Goal: Task Accomplishment & Management: Complete application form

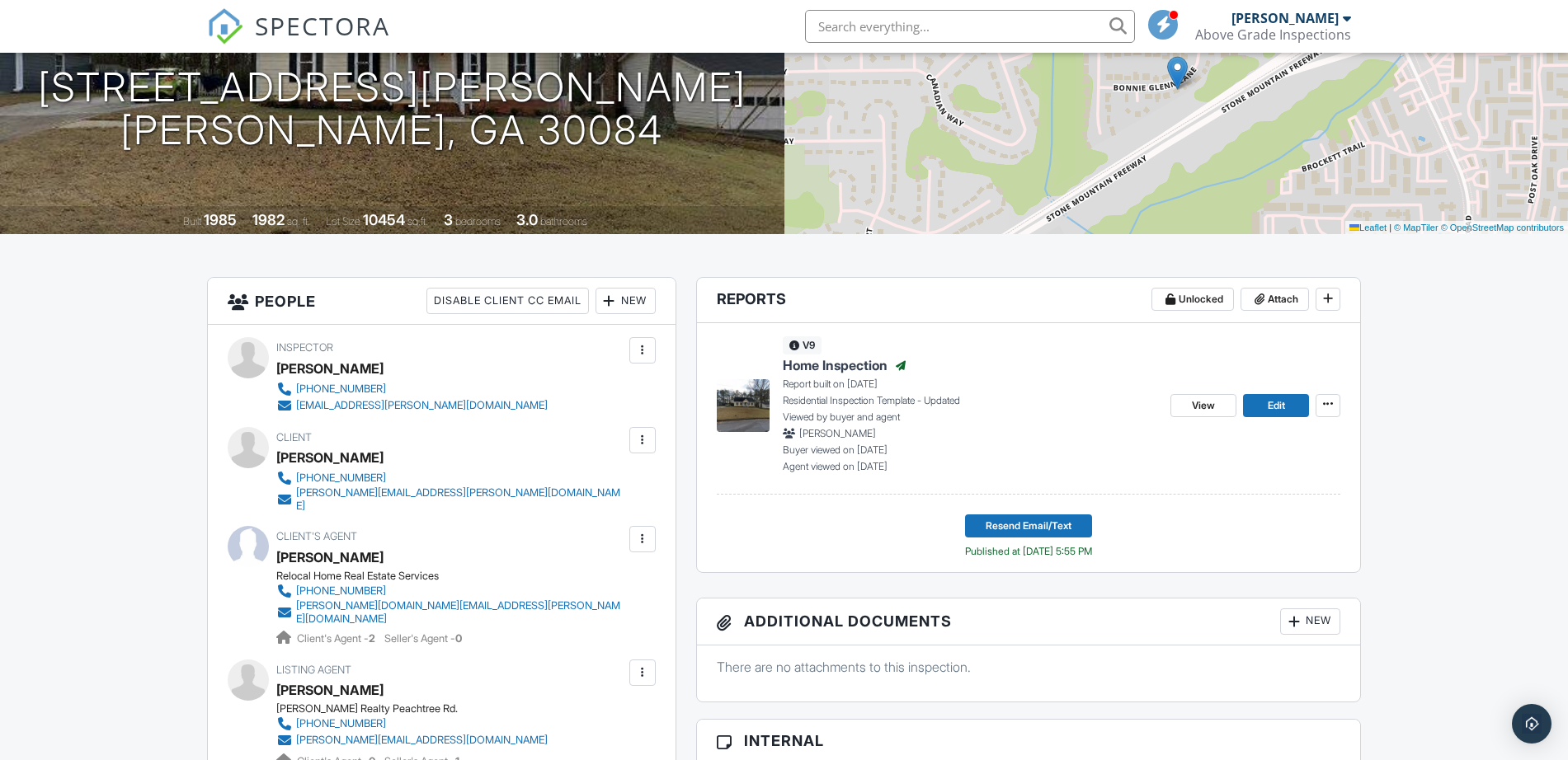
click at [357, 29] on span "SPECTORA" at bounding box center [323, 25] width 135 height 35
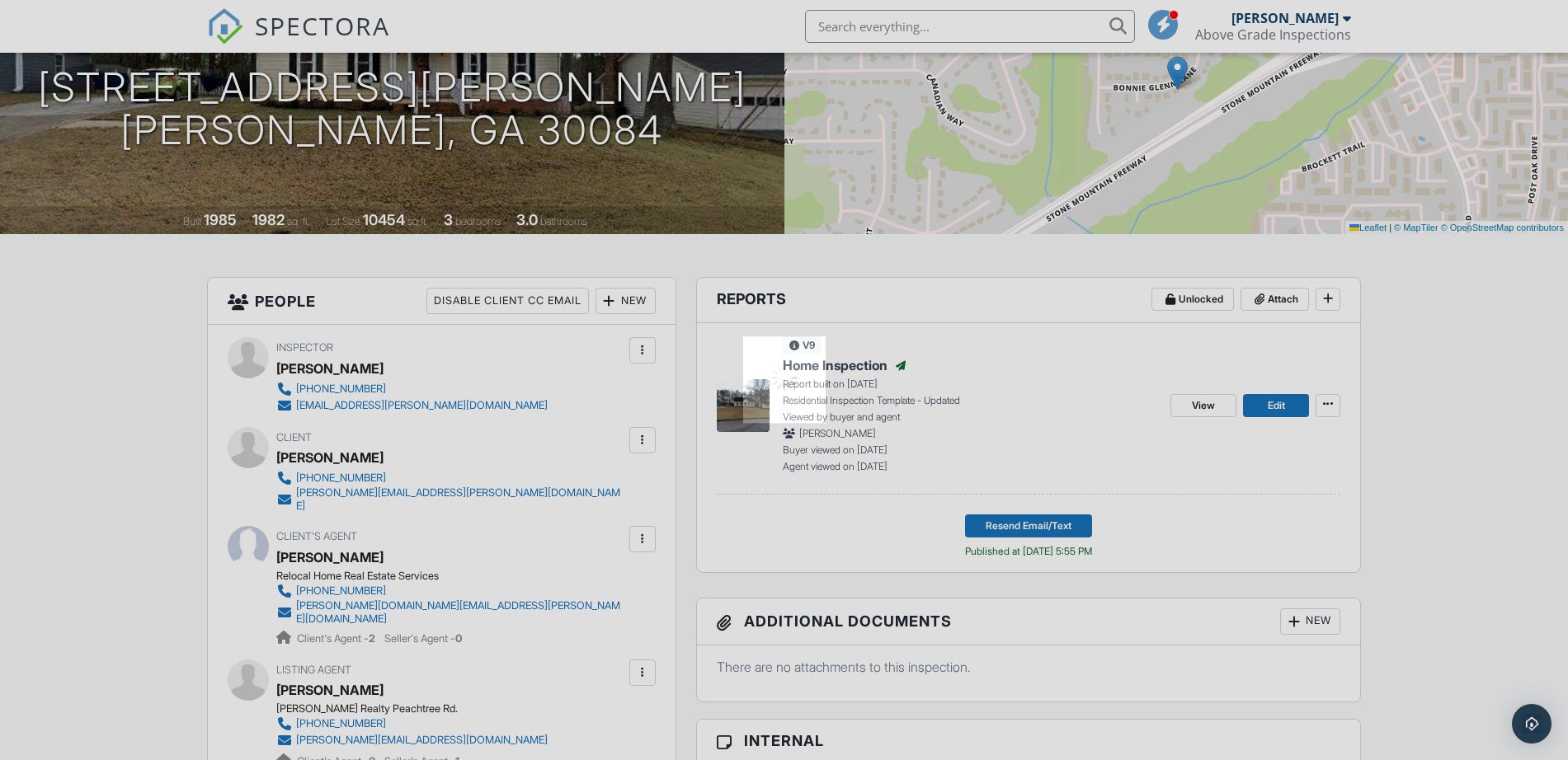
scroll to position [207, 0]
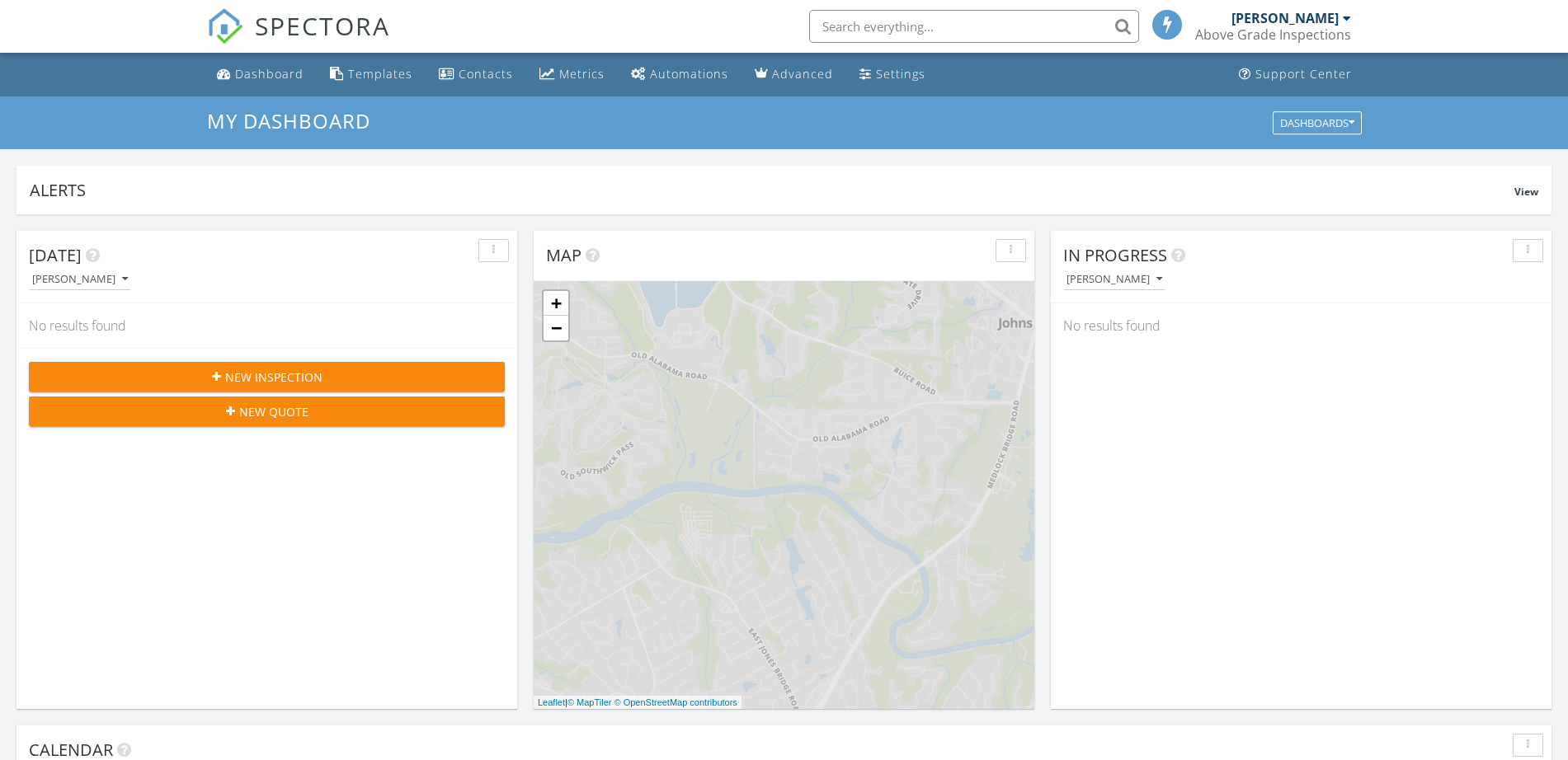
scroll to position [8, 8]
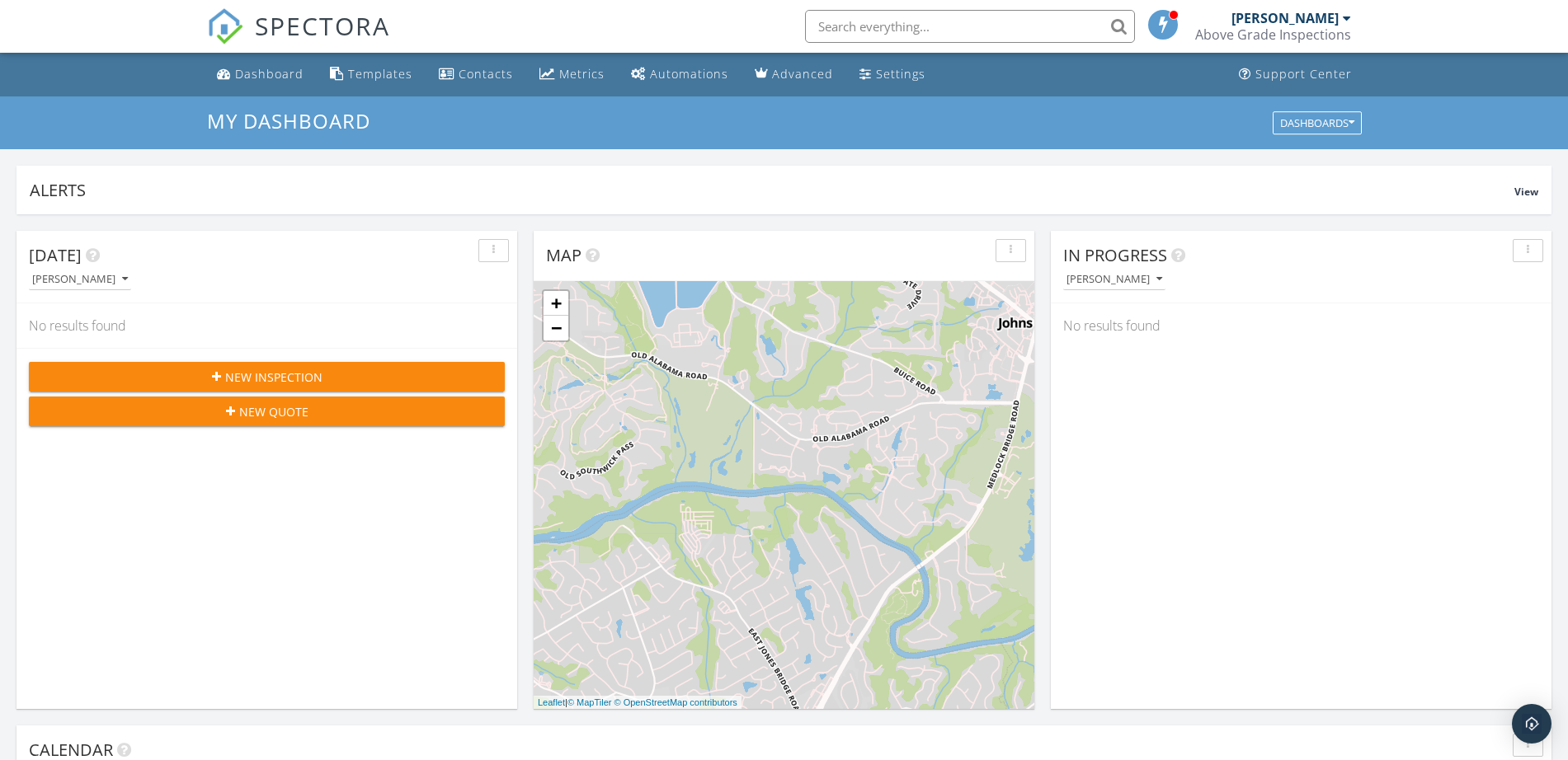
click at [265, 381] on span "New Inspection" at bounding box center [273, 377] width 97 height 17
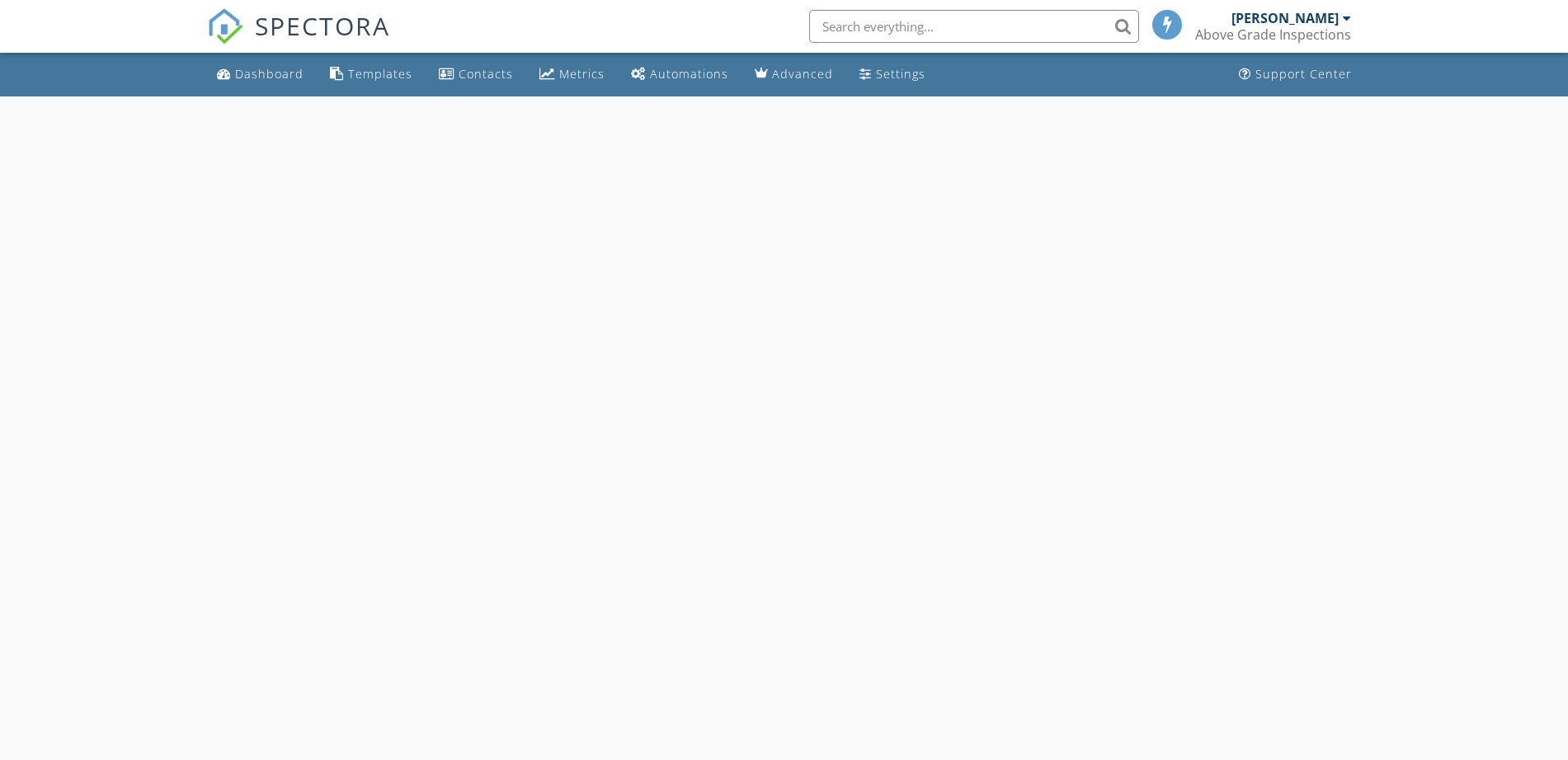
select select "8"
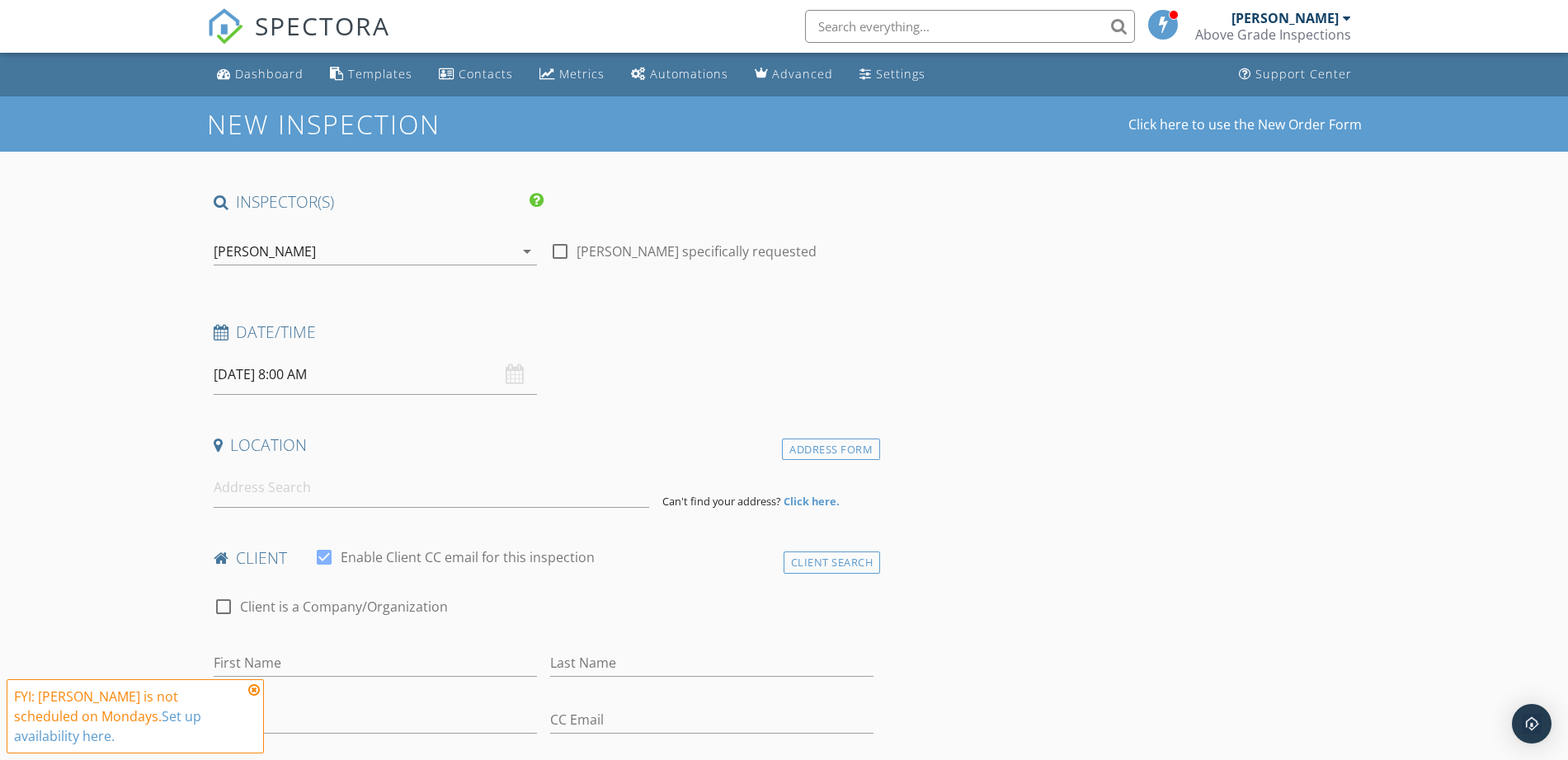
click at [288, 376] on input "[DATE] 8:00 AM" at bounding box center [375, 375] width 323 height 41
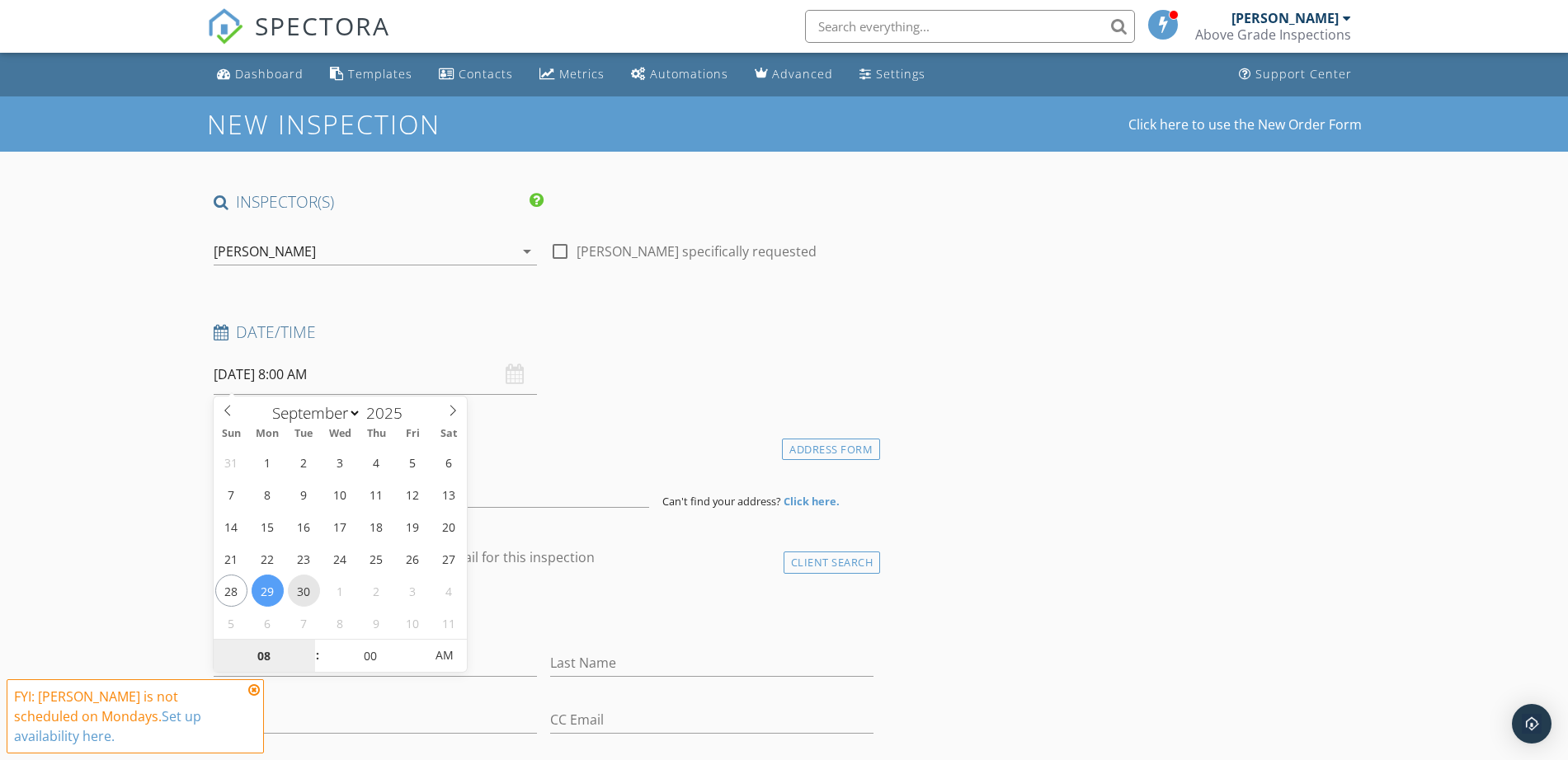
type input "[DATE] 8:00 AM"
type input "09"
type input "[DATE] 9:00 AM"
click at [307, 647] on span at bounding box center [309, 647] width 12 height 16
type input "10"
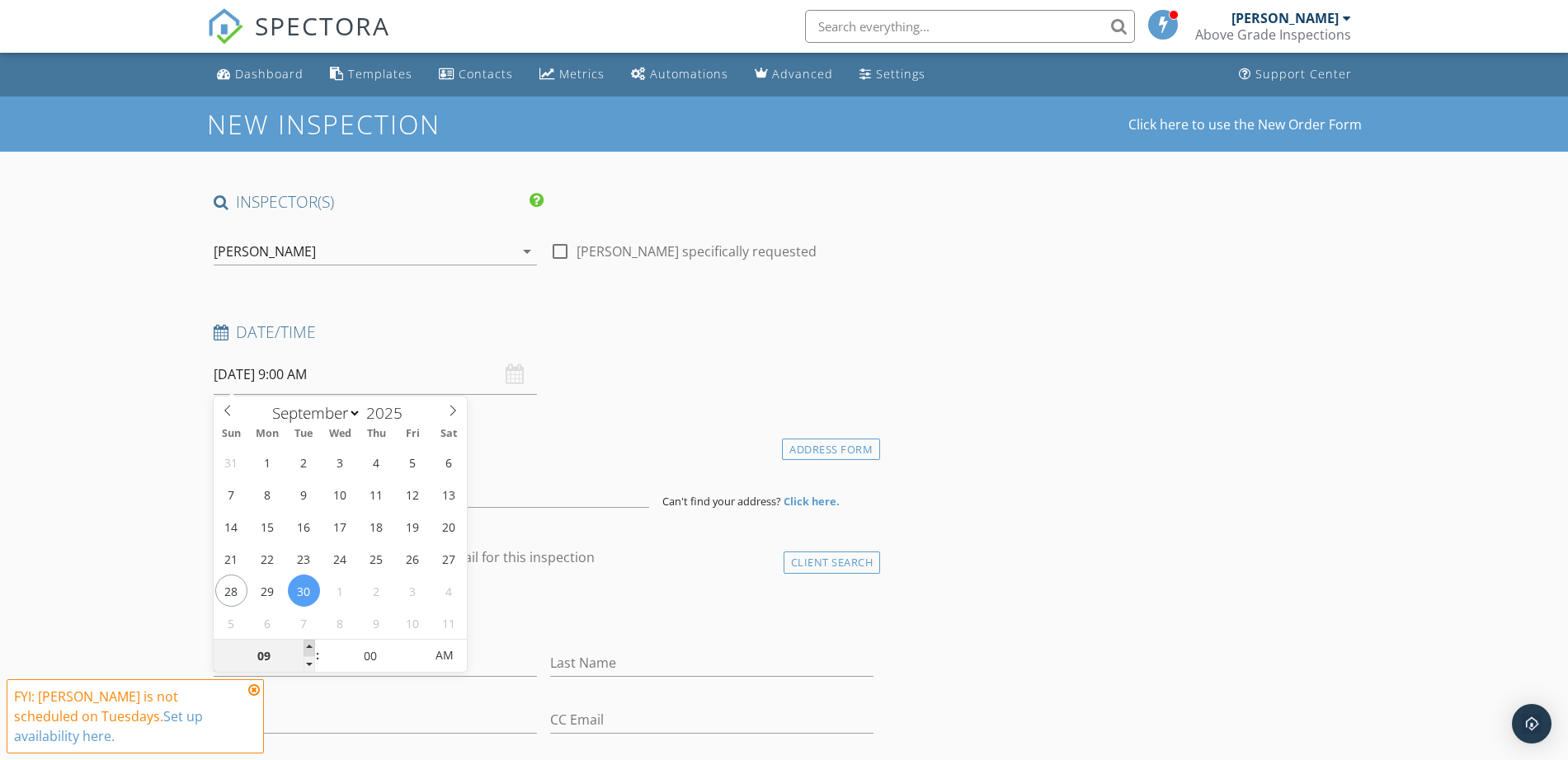
type input "[DATE] 10:00 AM"
click at [307, 646] on span at bounding box center [309, 647] width 12 height 16
click at [525, 498] on input at bounding box center [431, 487] width 435 height 41
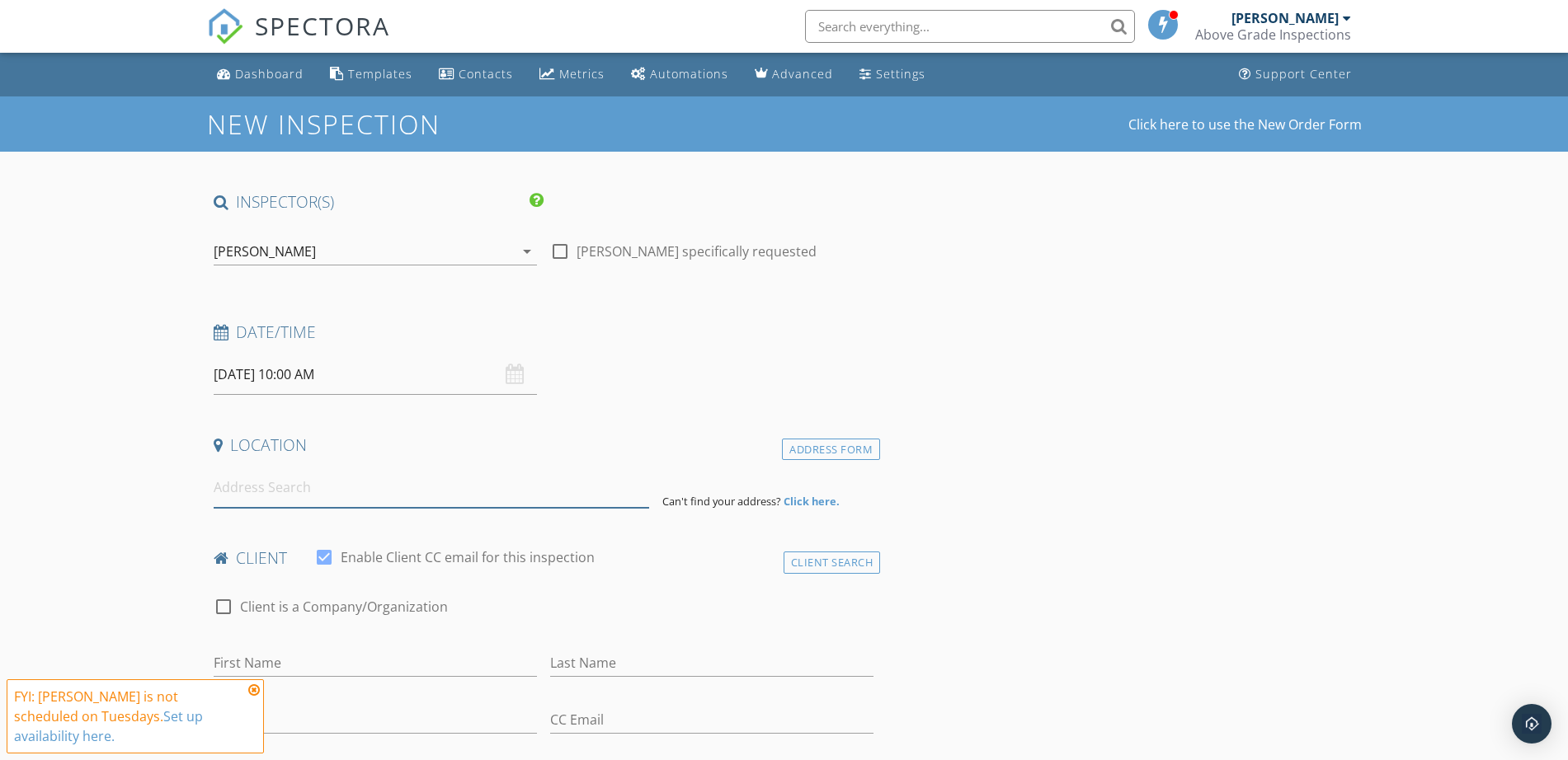
paste input "539 Glendale Rd, Scottdale, GA 30079"
type input "539 Glendale Rd, Scottdale, GA 30079, USA"
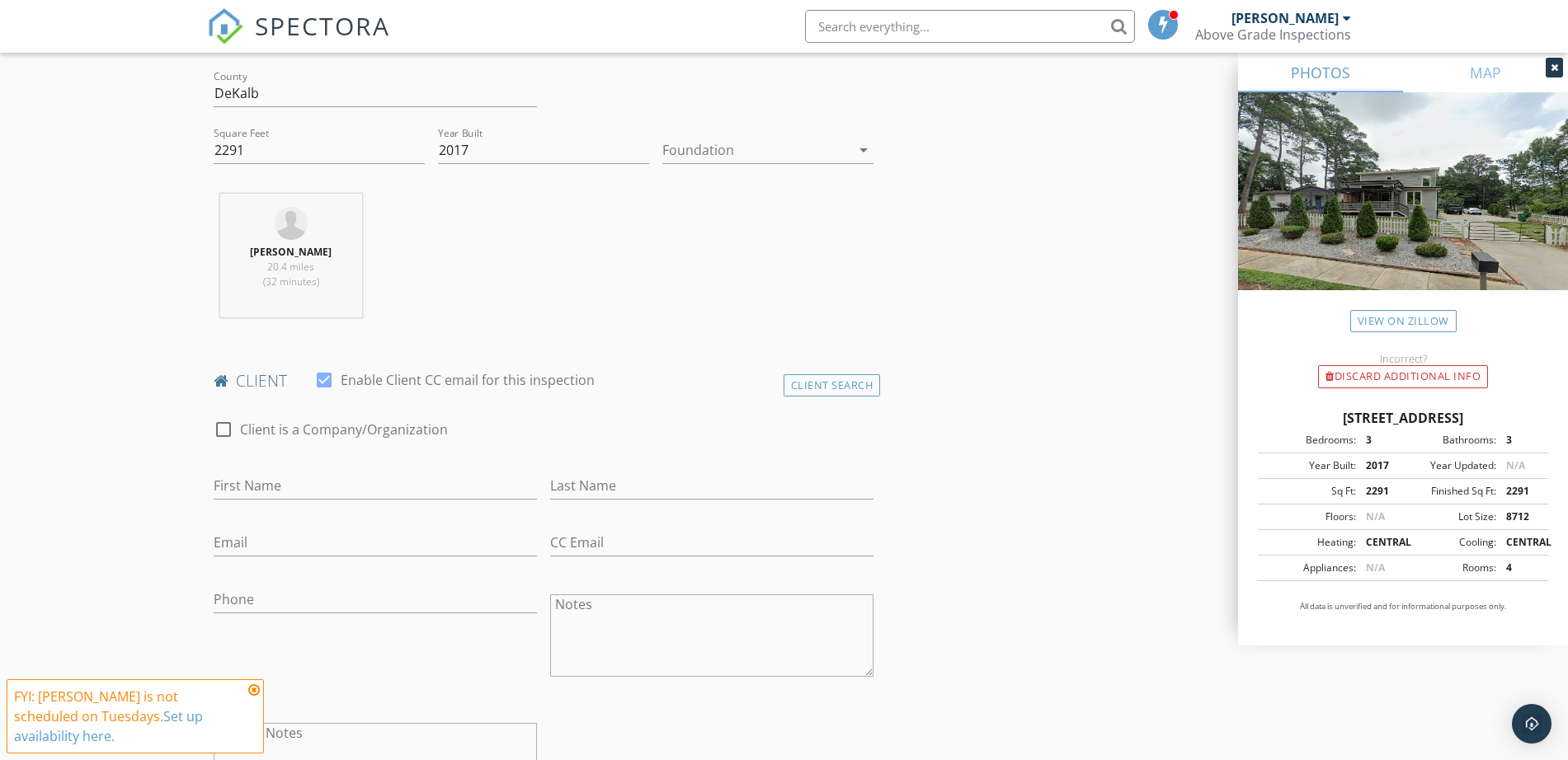
scroll to position [515, 0]
click at [809, 381] on div "Client Search" at bounding box center [831, 384] width 97 height 22
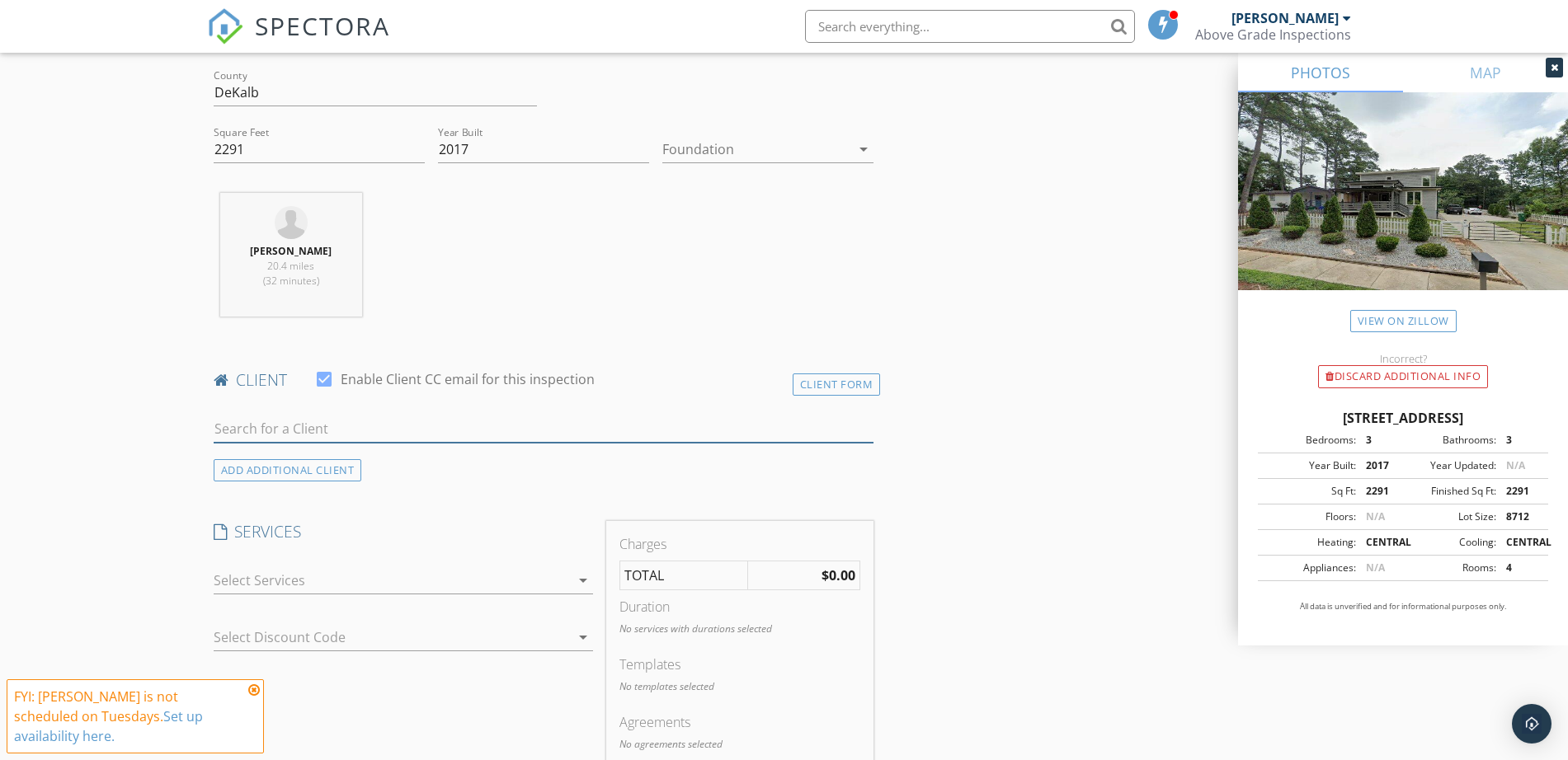
click at [351, 423] on input "text" at bounding box center [544, 429] width 660 height 27
type input "adam kovel"
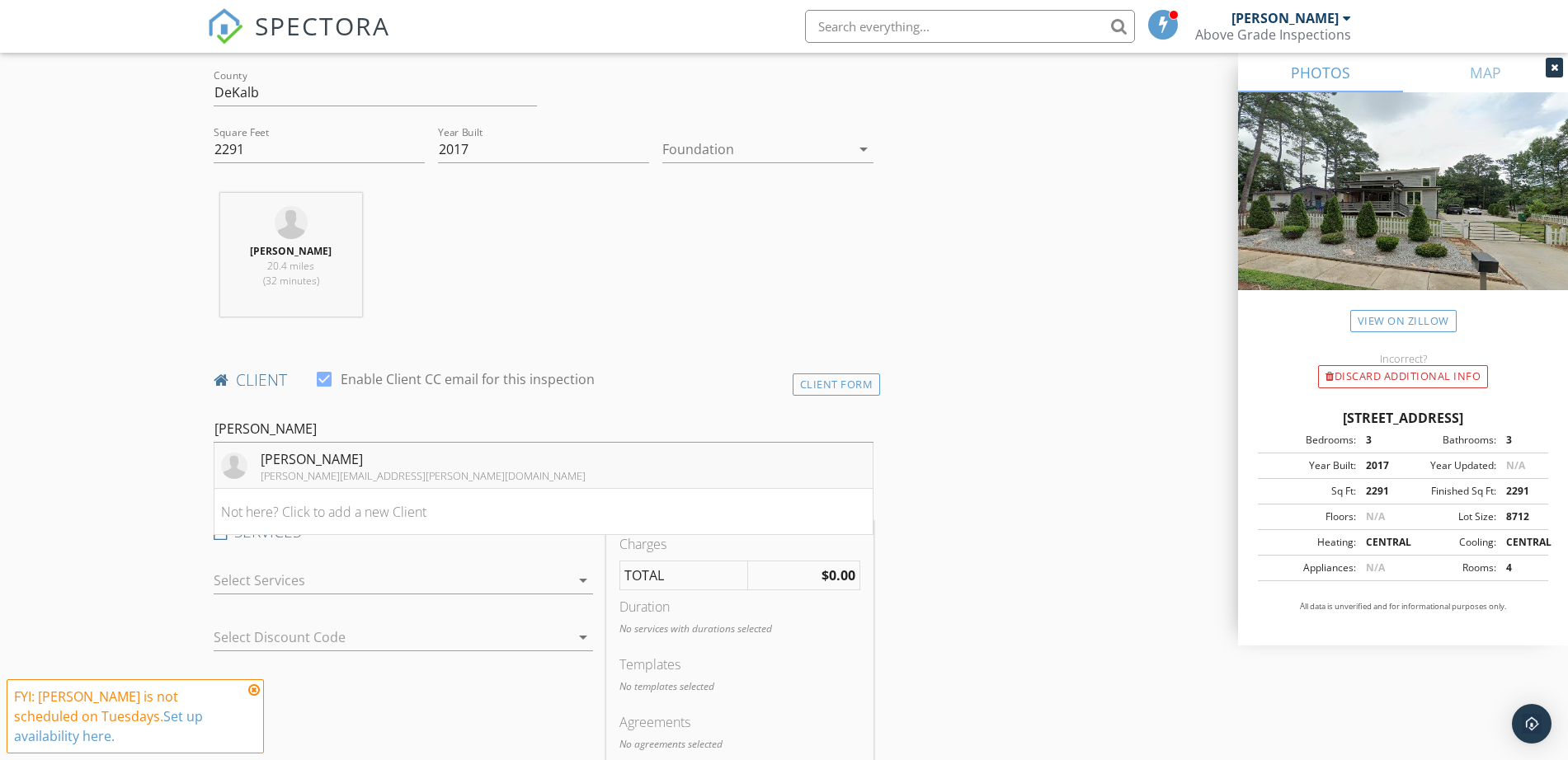
click at [334, 461] on div "Adam Kovel" at bounding box center [423, 459] width 325 height 19
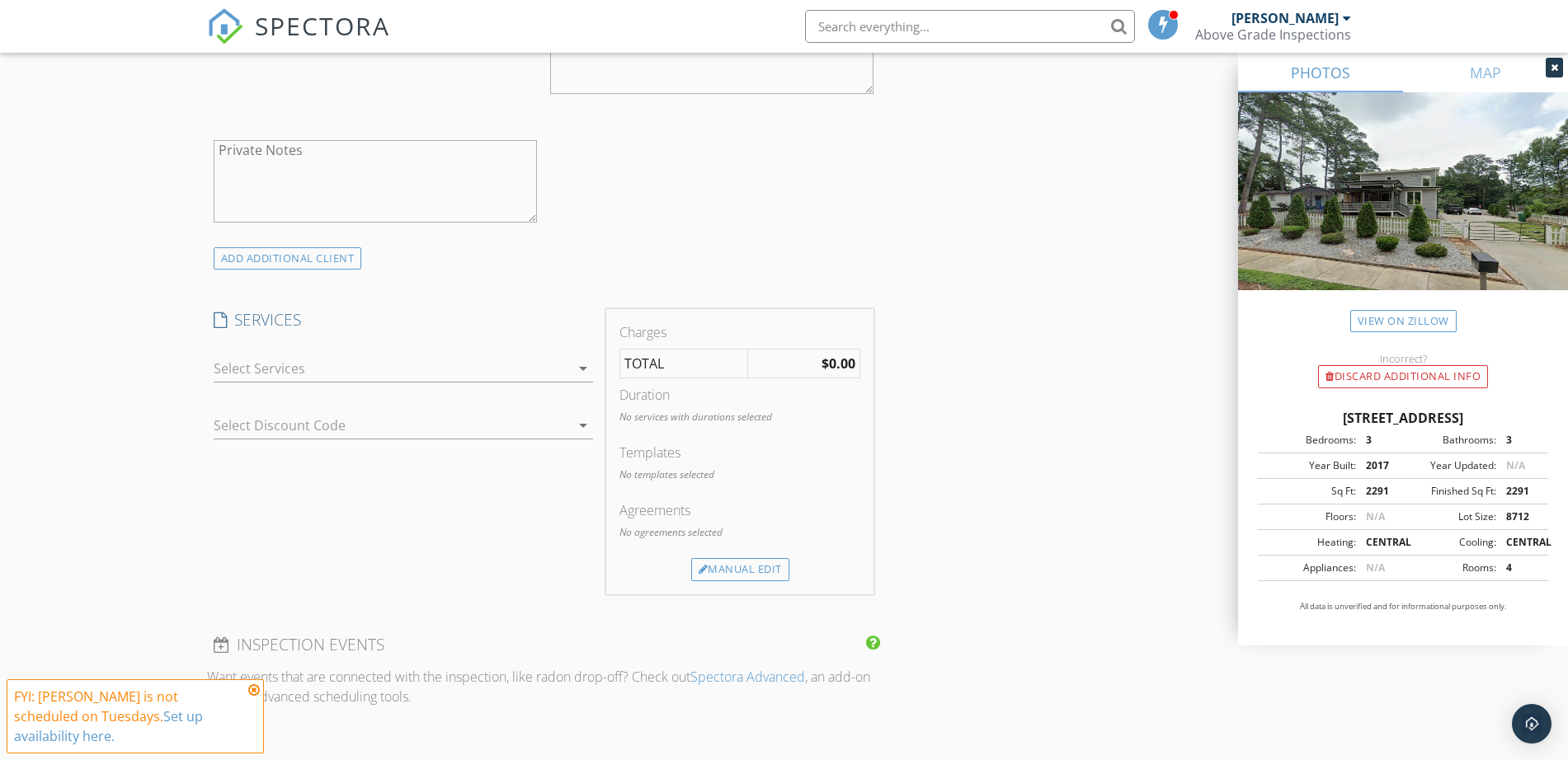
scroll to position [1133, 0]
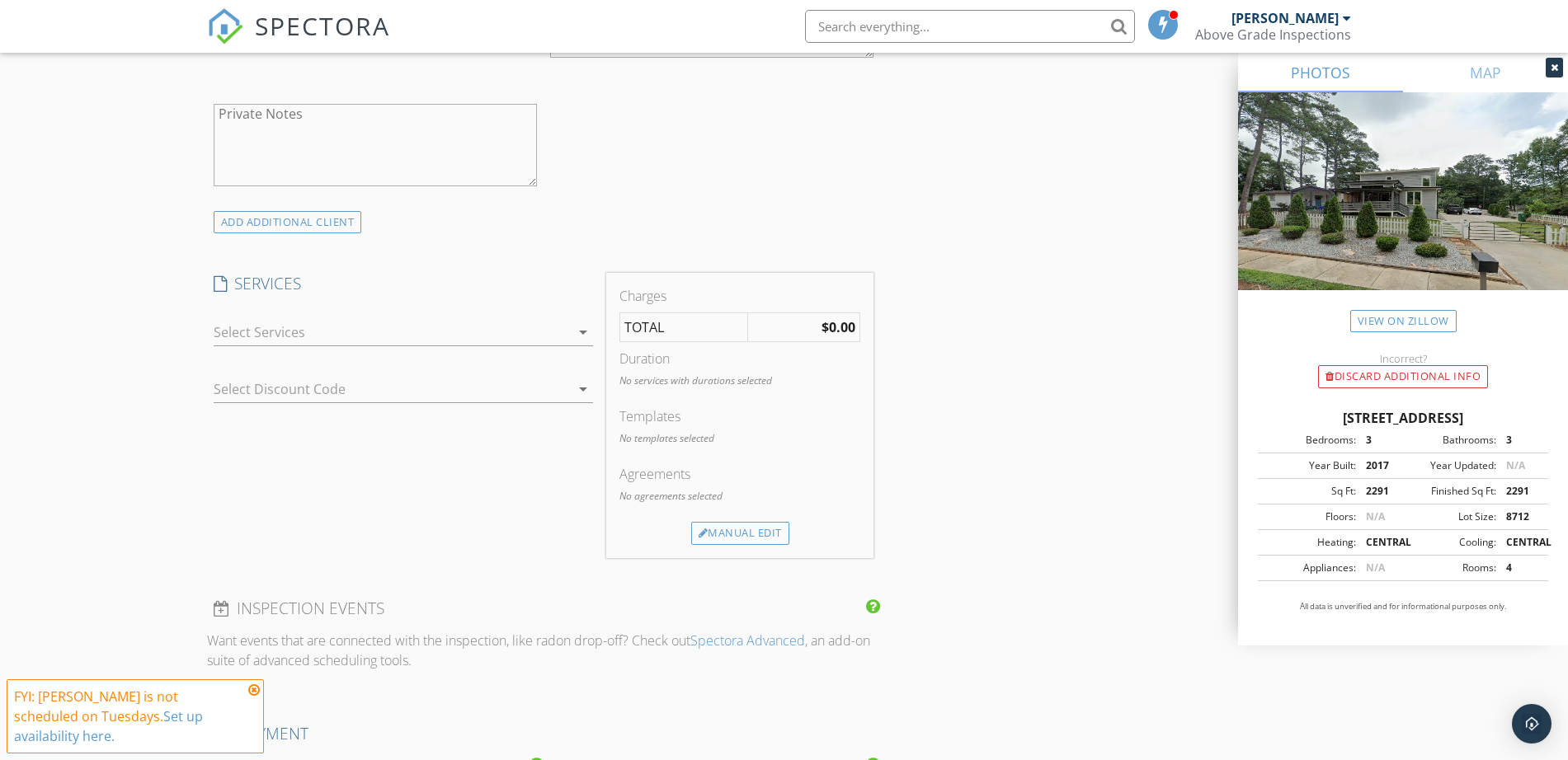
click at [484, 330] on div at bounding box center [391, 332] width 356 height 26
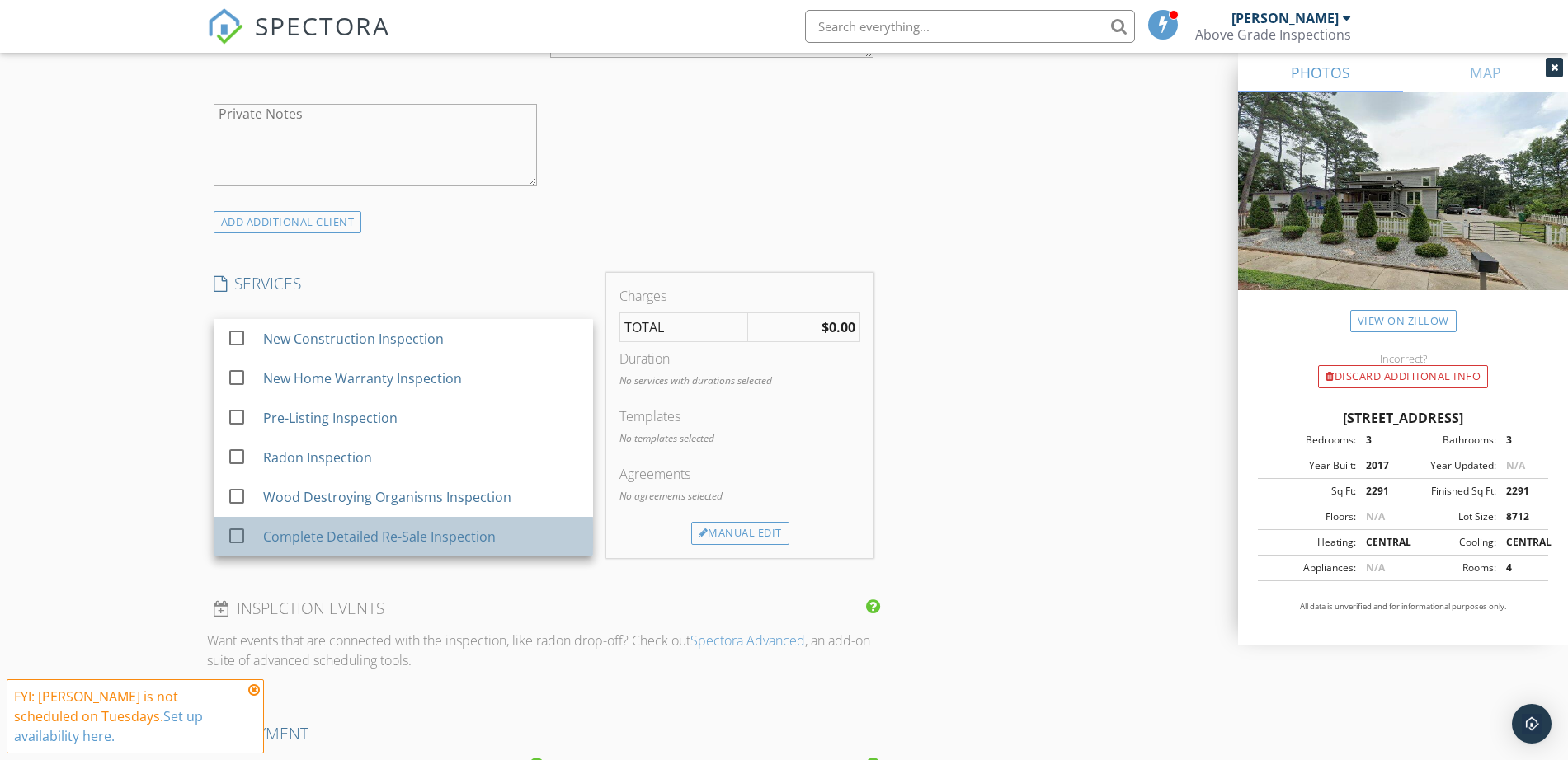
drag, startPoint x: 371, startPoint y: 526, endPoint x: 389, endPoint y: 485, distance: 44.8
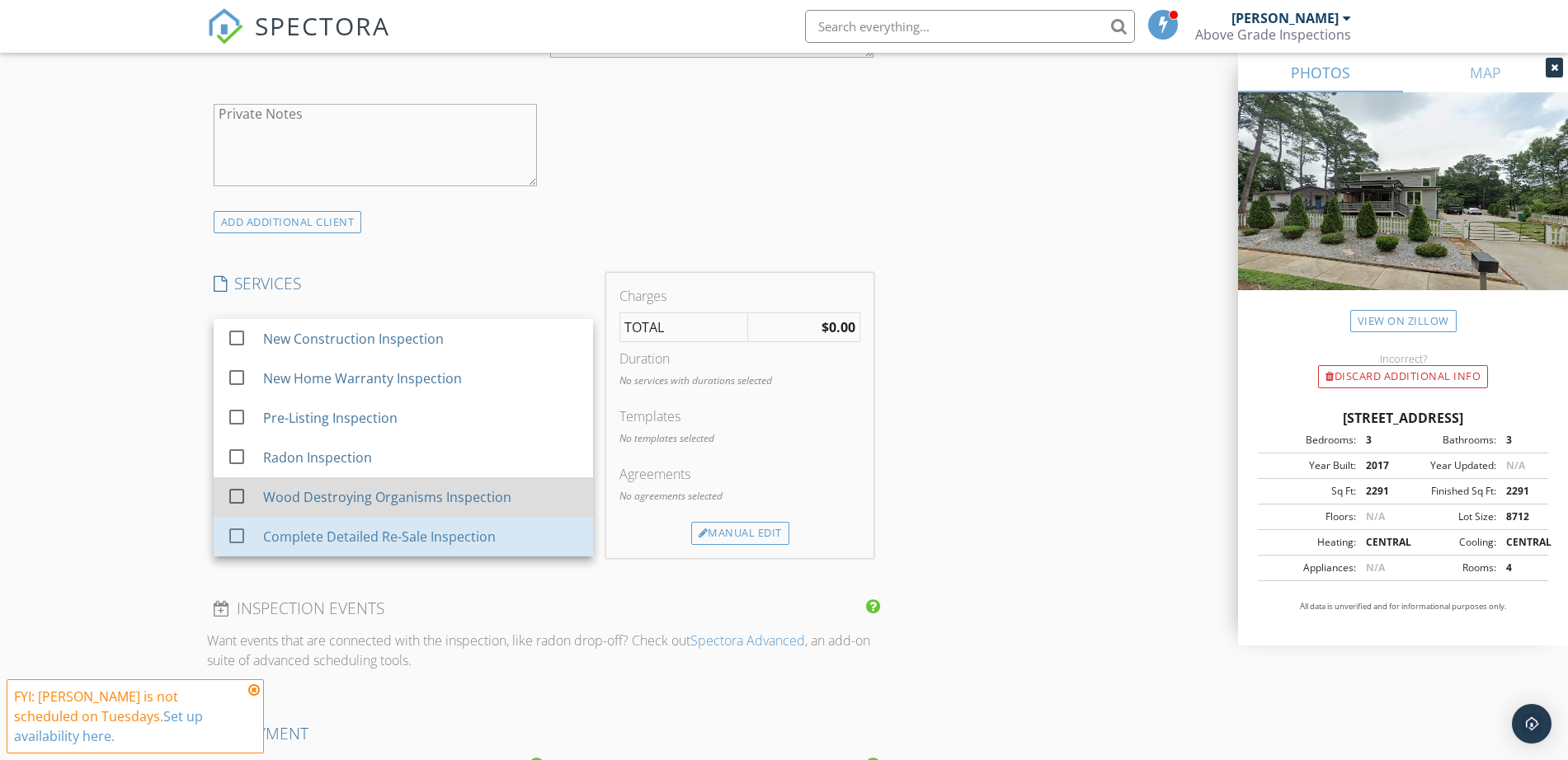
click at [371, 523] on div "Complete Detailed Re-Sale Inspection" at bounding box center [421, 537] width 317 height 33
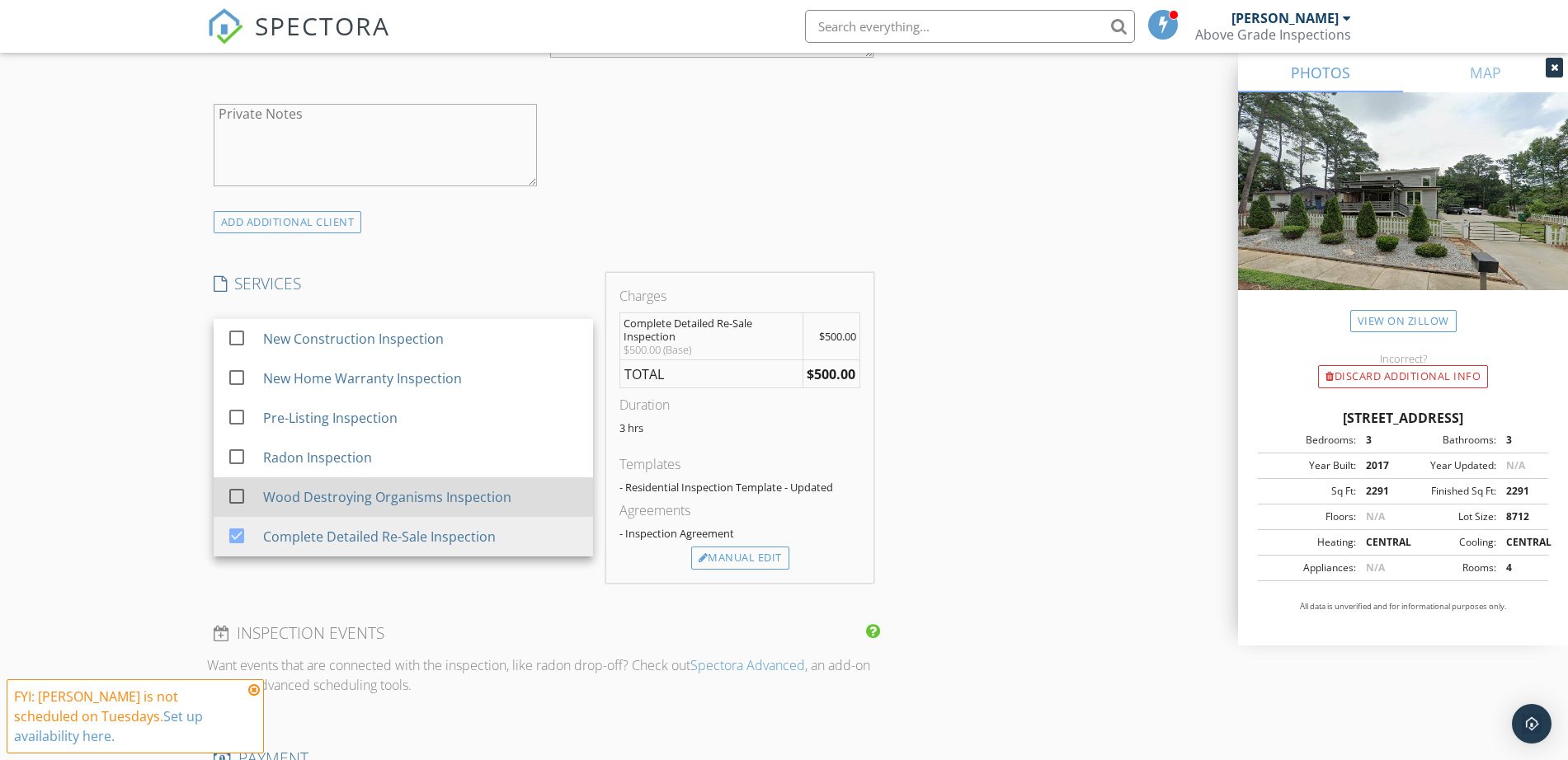
click at [479, 483] on div "Wood Destroying Organisms Inspection" at bounding box center [421, 497] width 317 height 33
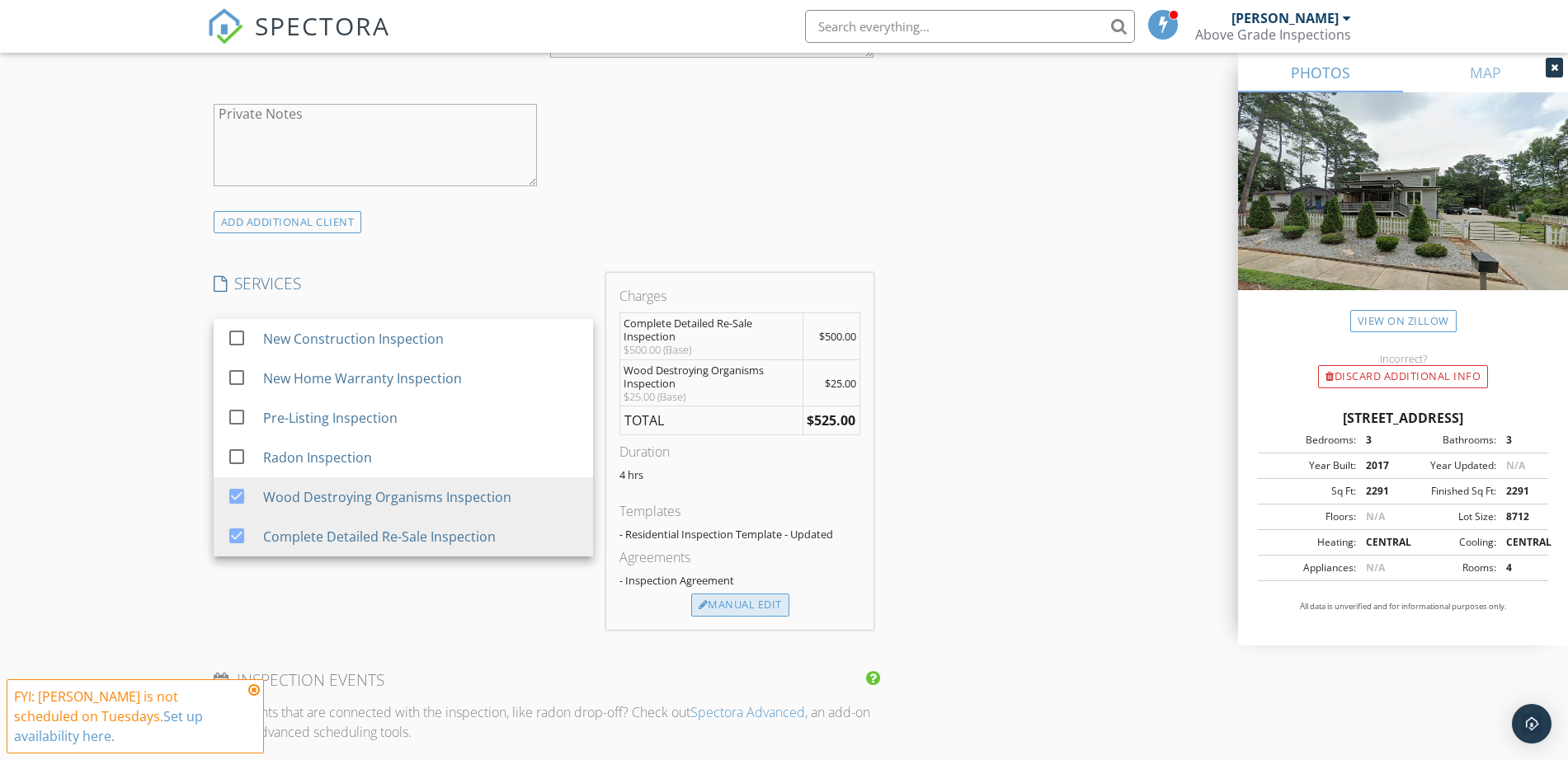
click at [748, 612] on div "Manual Edit" at bounding box center [740, 604] width 98 height 23
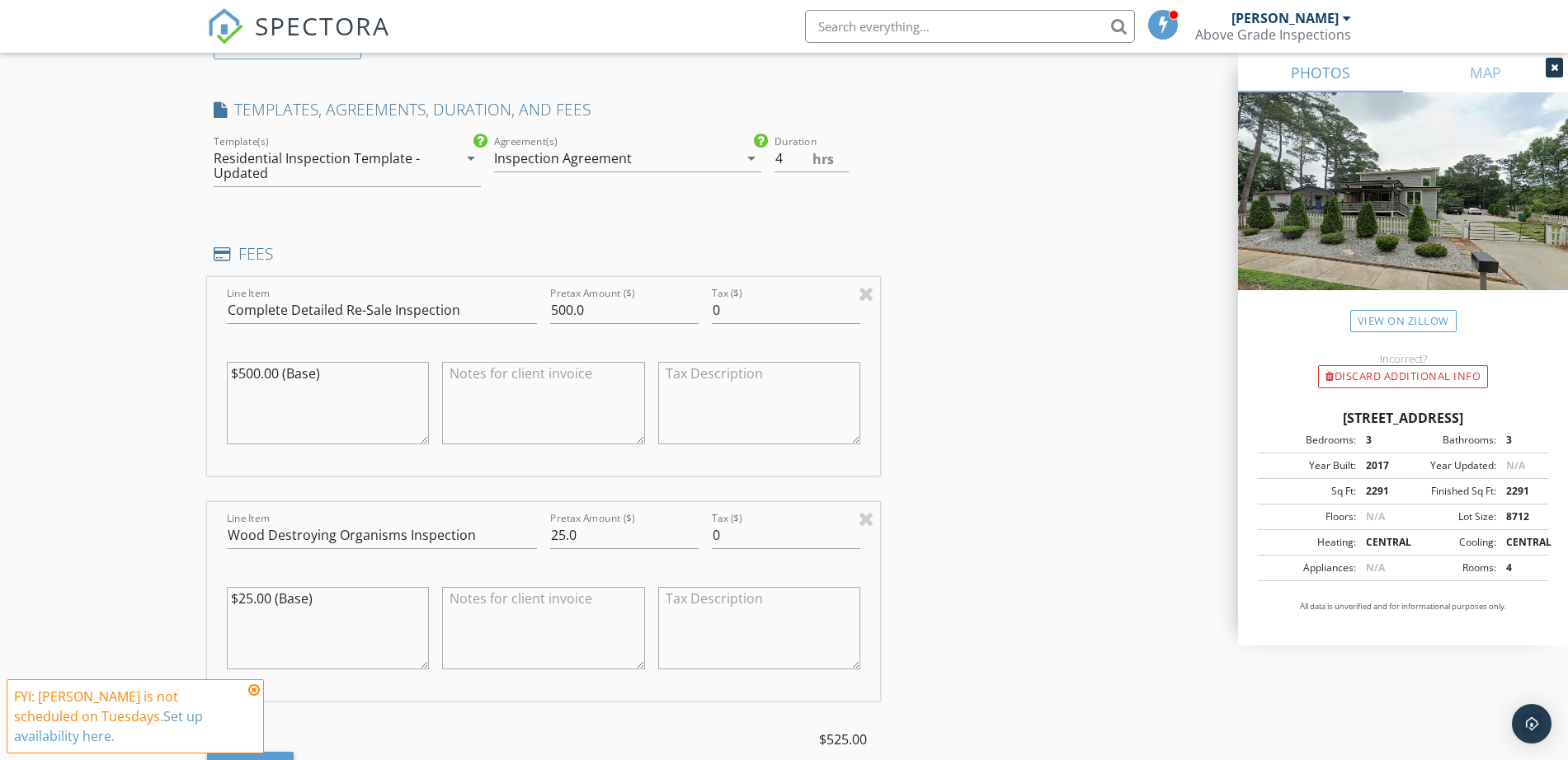
scroll to position [1340, 0]
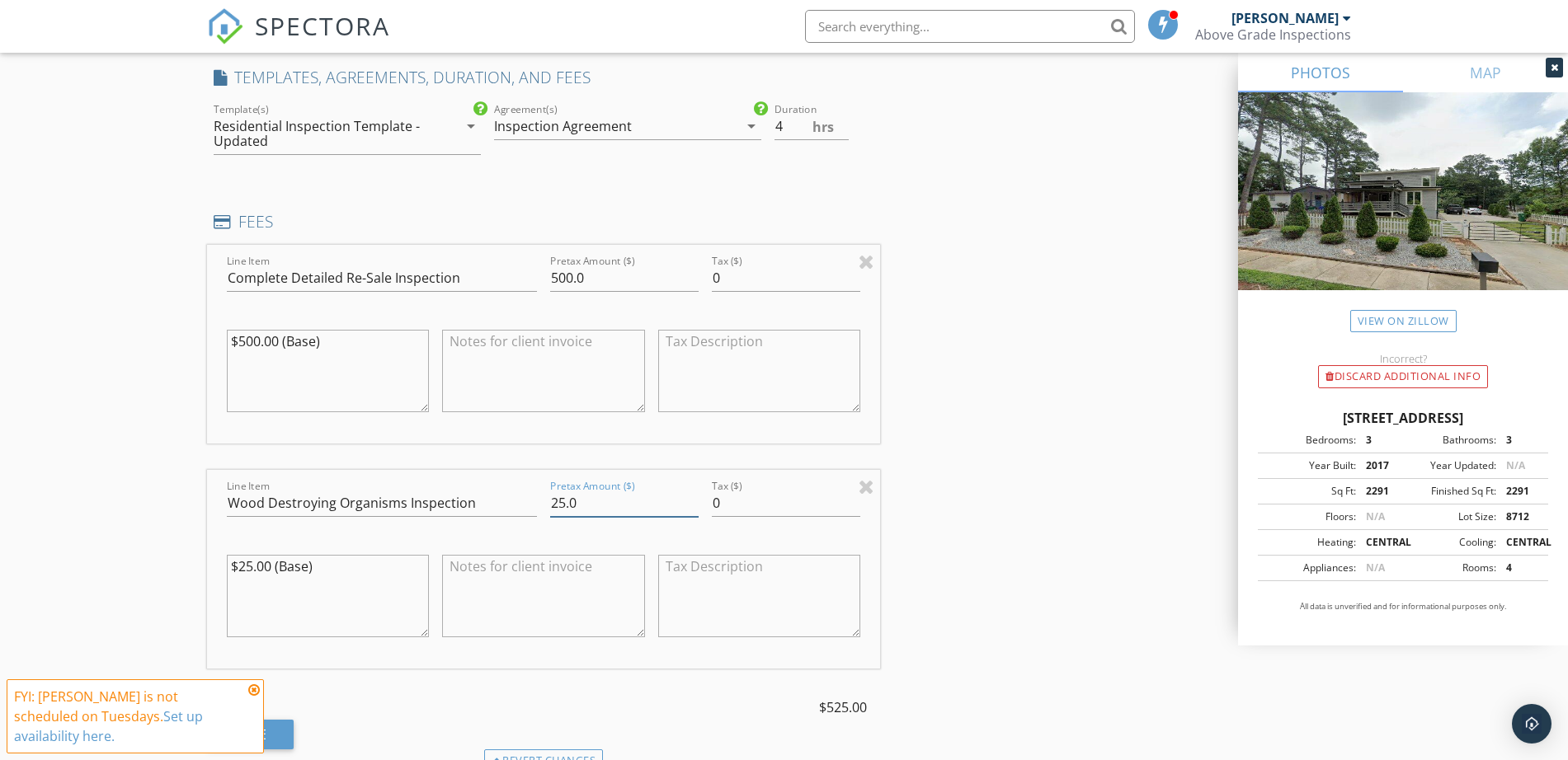
drag, startPoint x: 610, startPoint y: 498, endPoint x: 453, endPoint y: 498, distance: 157.0
click at [453, 498] on div "Line Item Wood Destroying Organisms Inspection Pretax Amount ($) 25.0 Tax ($) 0…" at bounding box center [544, 569] width 674 height 199
type input "0.0"
click at [163, 470] on div "New Inspection Click here to use the New Order Form INSPECTOR(S) check_box Tony…" at bounding box center [784, 413] width 1568 height 3313
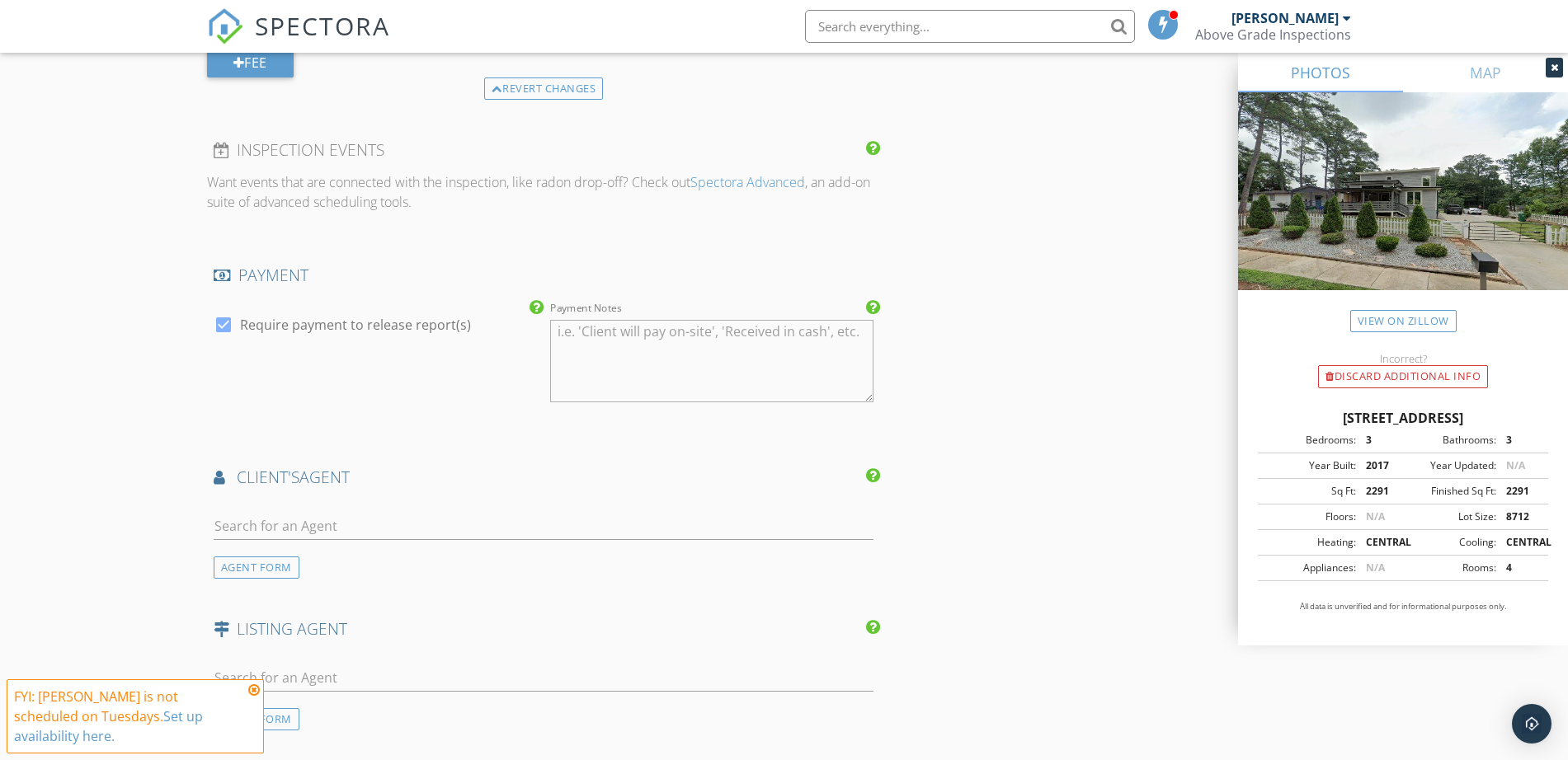
scroll to position [2061, 0]
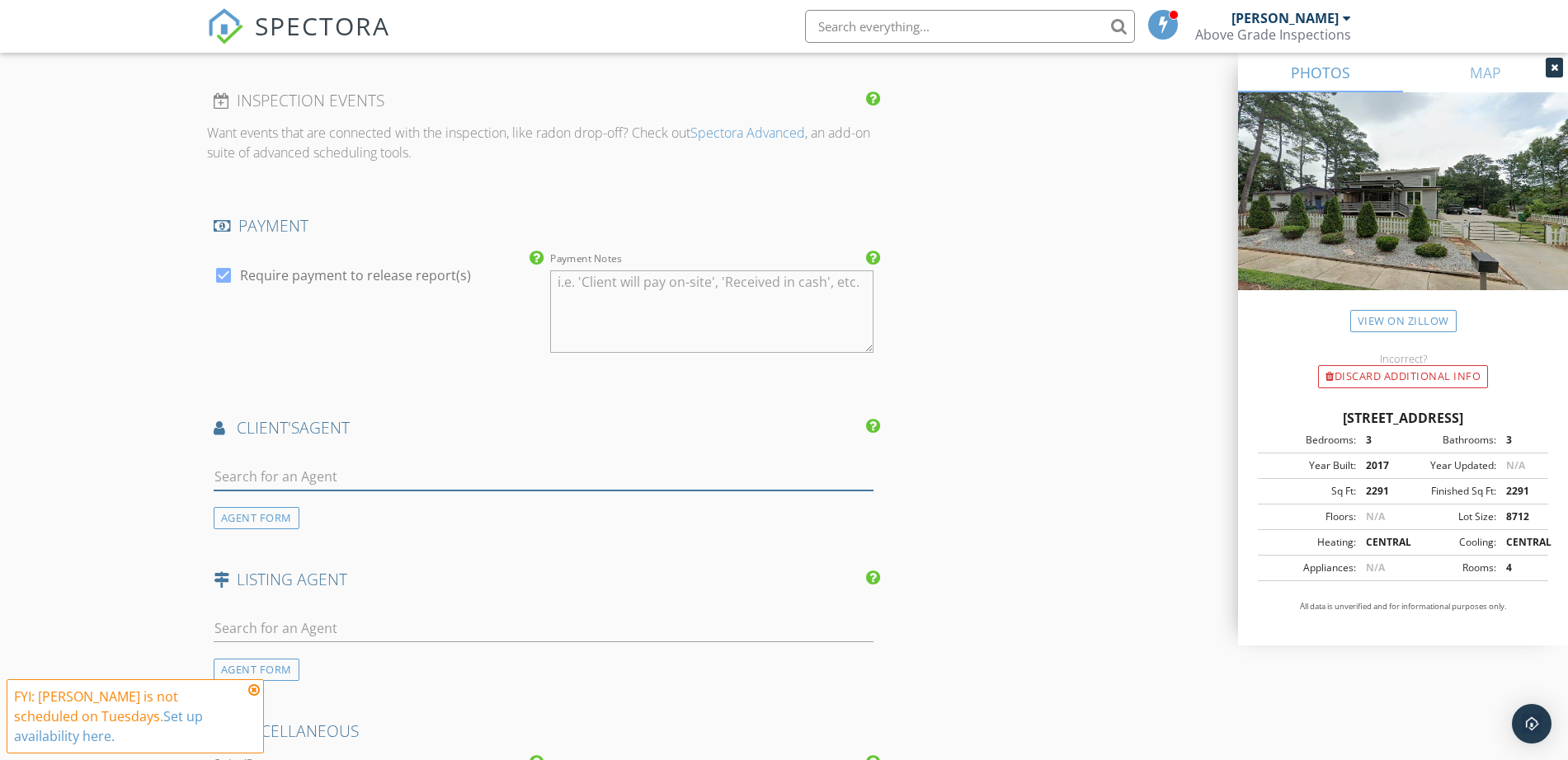
click at [293, 468] on input "text" at bounding box center [544, 476] width 660 height 27
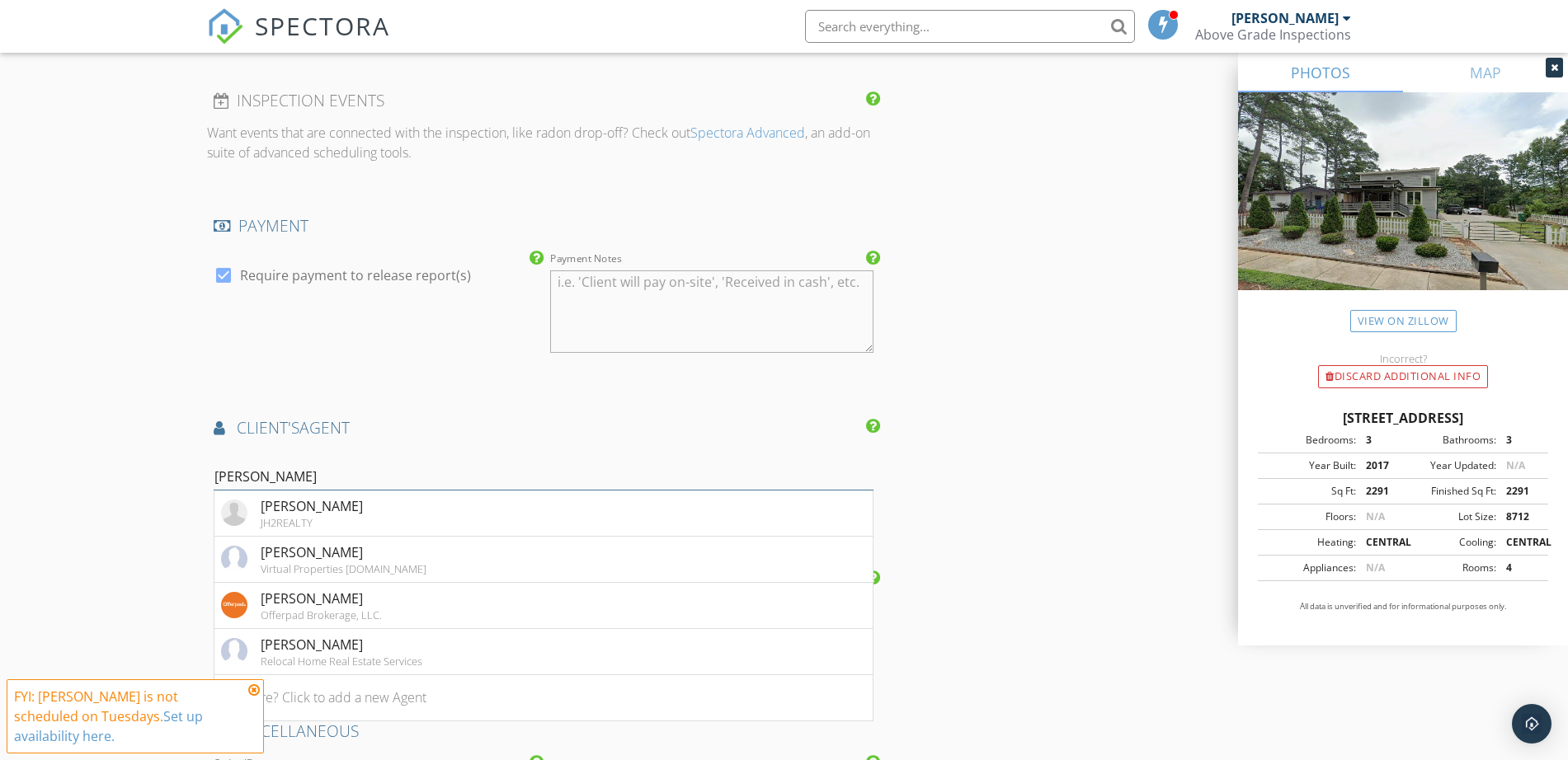
scroll to position [2267, 0]
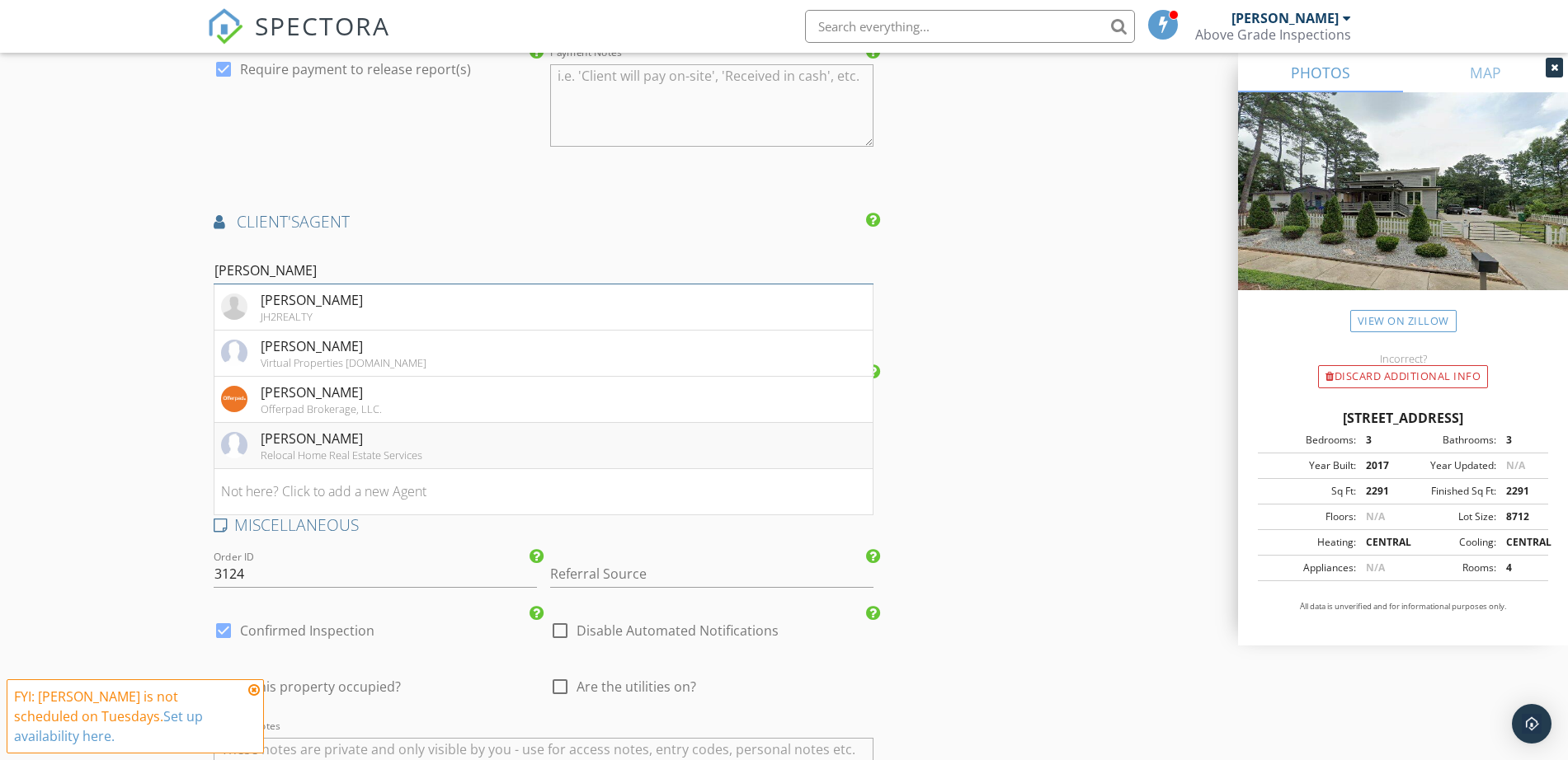
type input "jacque"
click at [311, 455] on div "Relocal Home Real Estate Services" at bounding box center [341, 455] width 162 height 14
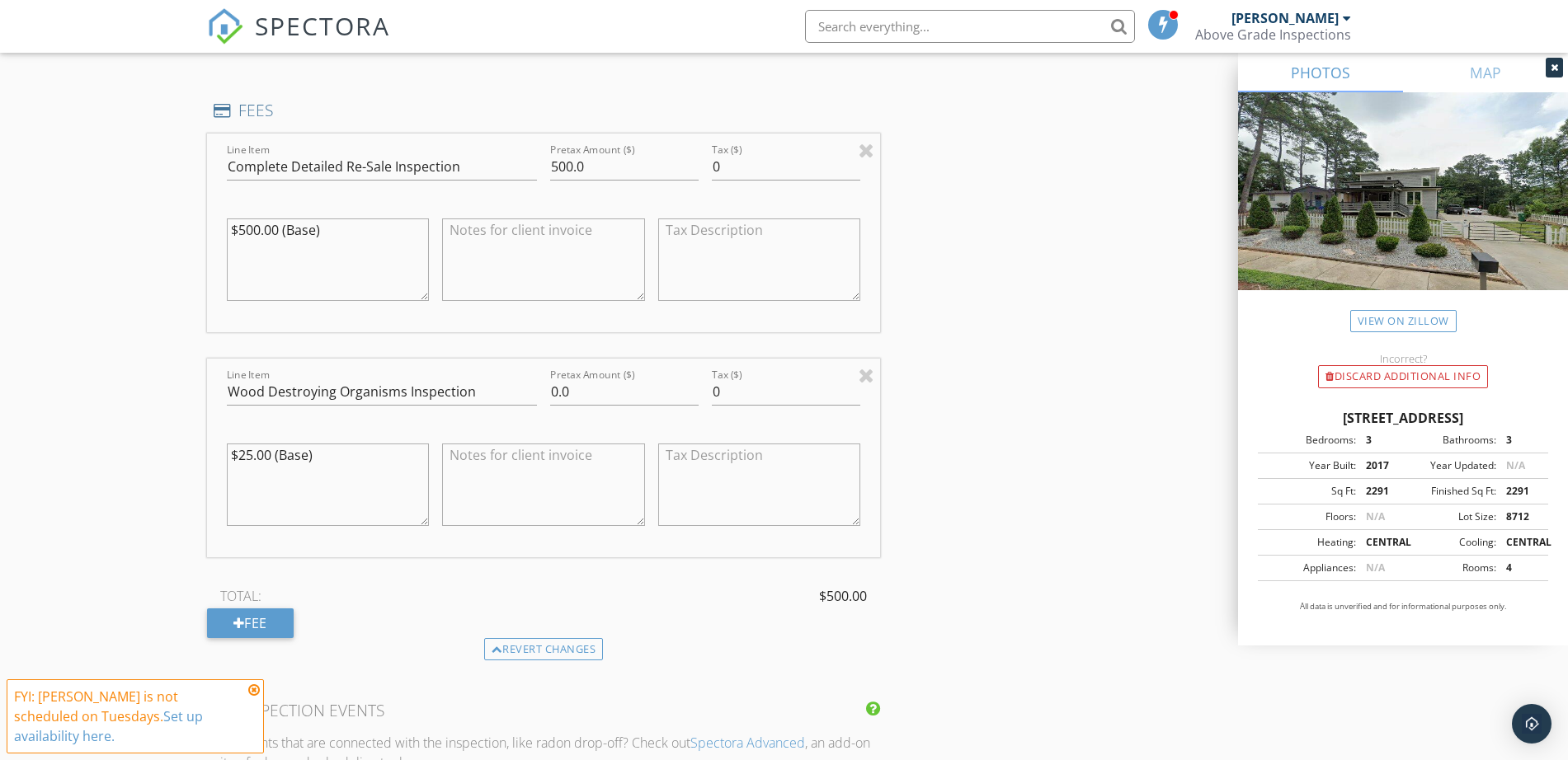
scroll to position [1340, 0]
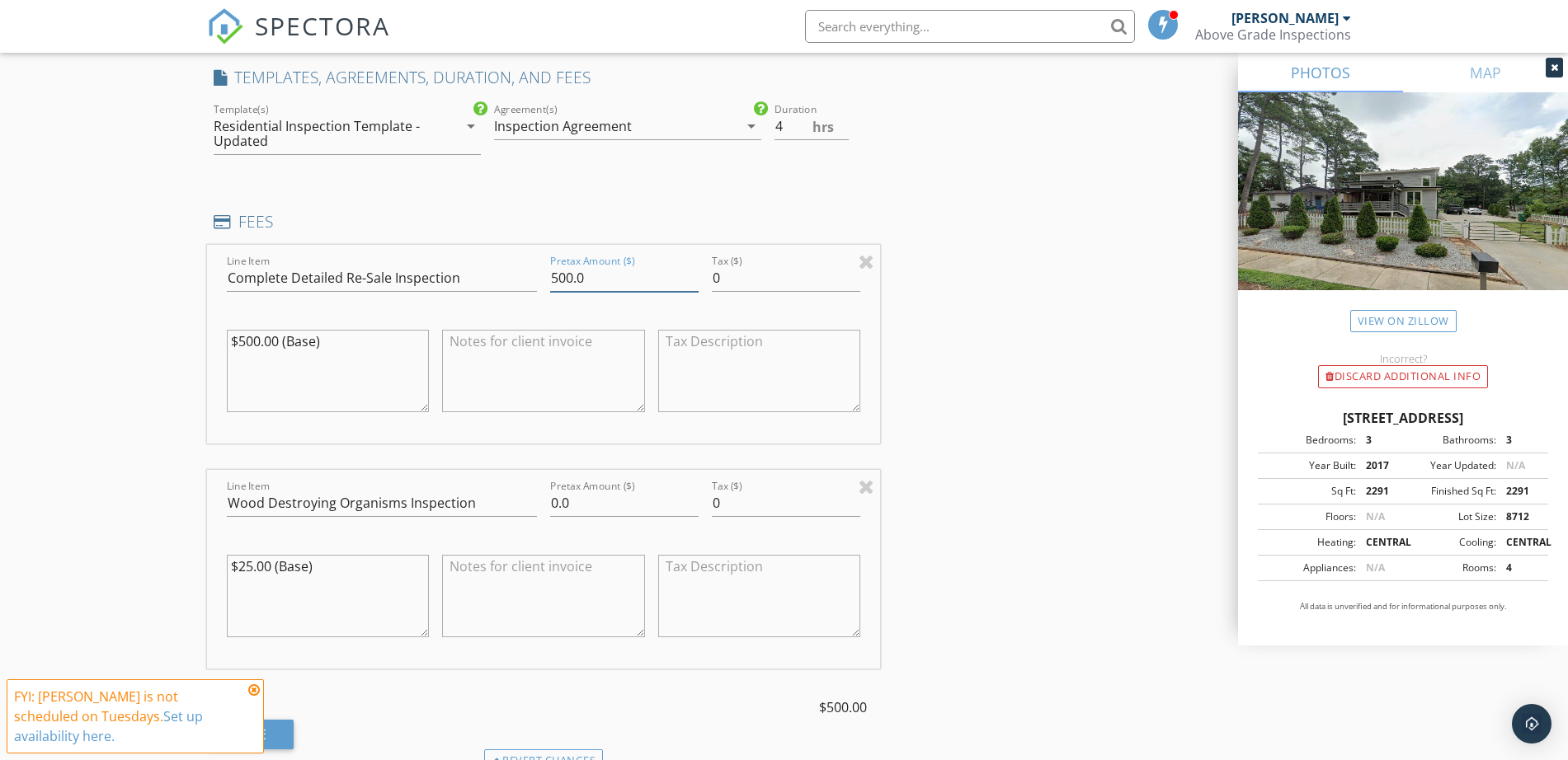
drag, startPoint x: 616, startPoint y: 268, endPoint x: 353, endPoint y: 263, distance: 263.0
click at [459, 267] on div "Line Item Complete Detailed Re-Sale Inspection Pretax Amount ($) 500.0 Tax ($) …" at bounding box center [544, 344] width 674 height 199
click at [353, 263] on div "Line Item Complete Detailed Re-Sale Inspection" at bounding box center [382, 281] width 310 height 53
drag, startPoint x: 579, startPoint y: 280, endPoint x: 541, endPoint y: 273, distance: 38.6
click at [541, 273] on div "Line Item Complete Detailed Re-Sale Inspection Pretax Amount ($) 500.0 Tax ($) …" at bounding box center [544, 344] width 674 height 199
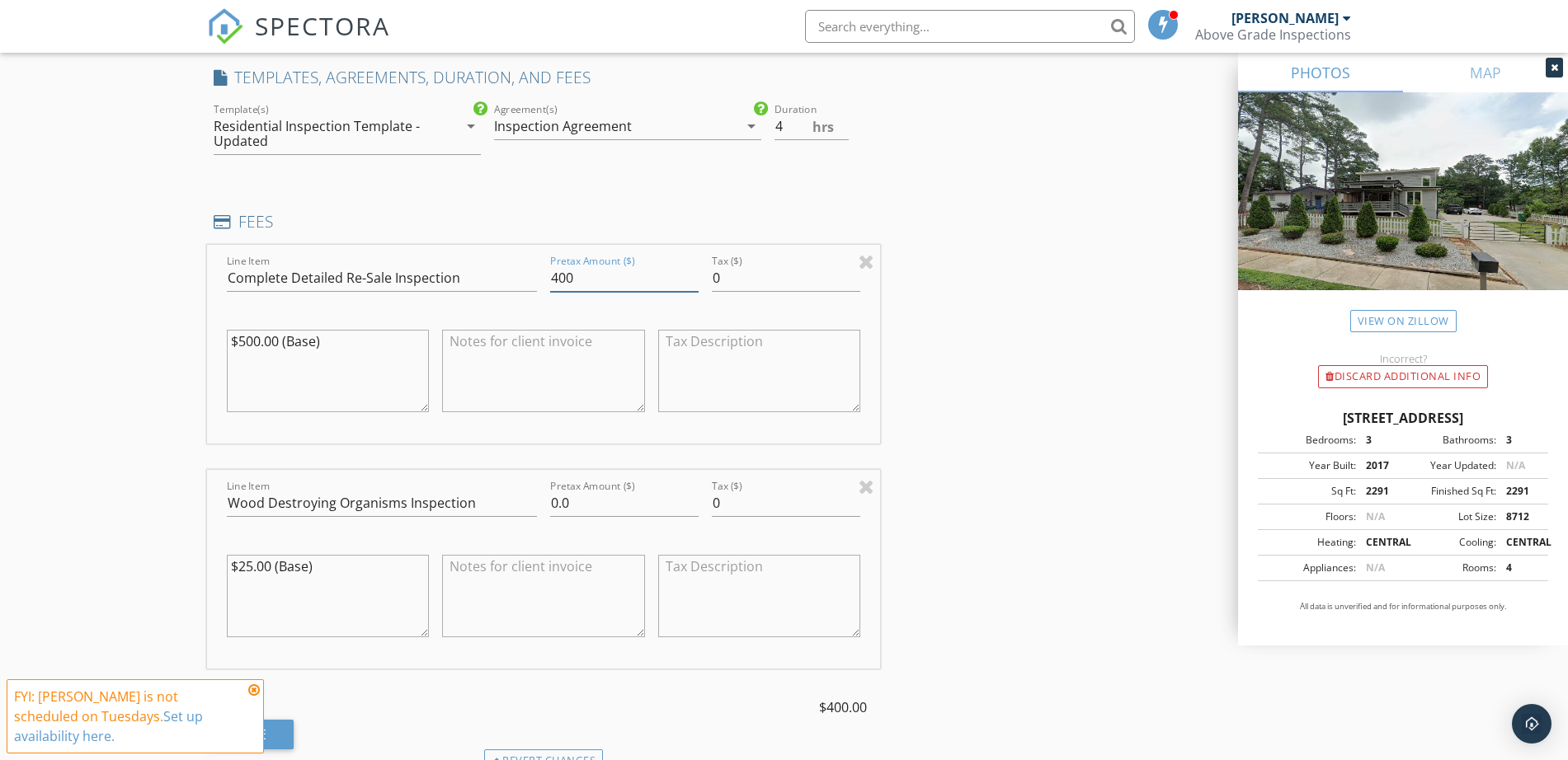
type input "400"
click at [159, 351] on div "New Inspection Click here to use the New Order Form INSPECTOR(S) check_box Tony…" at bounding box center [784, 601] width 1568 height 3689
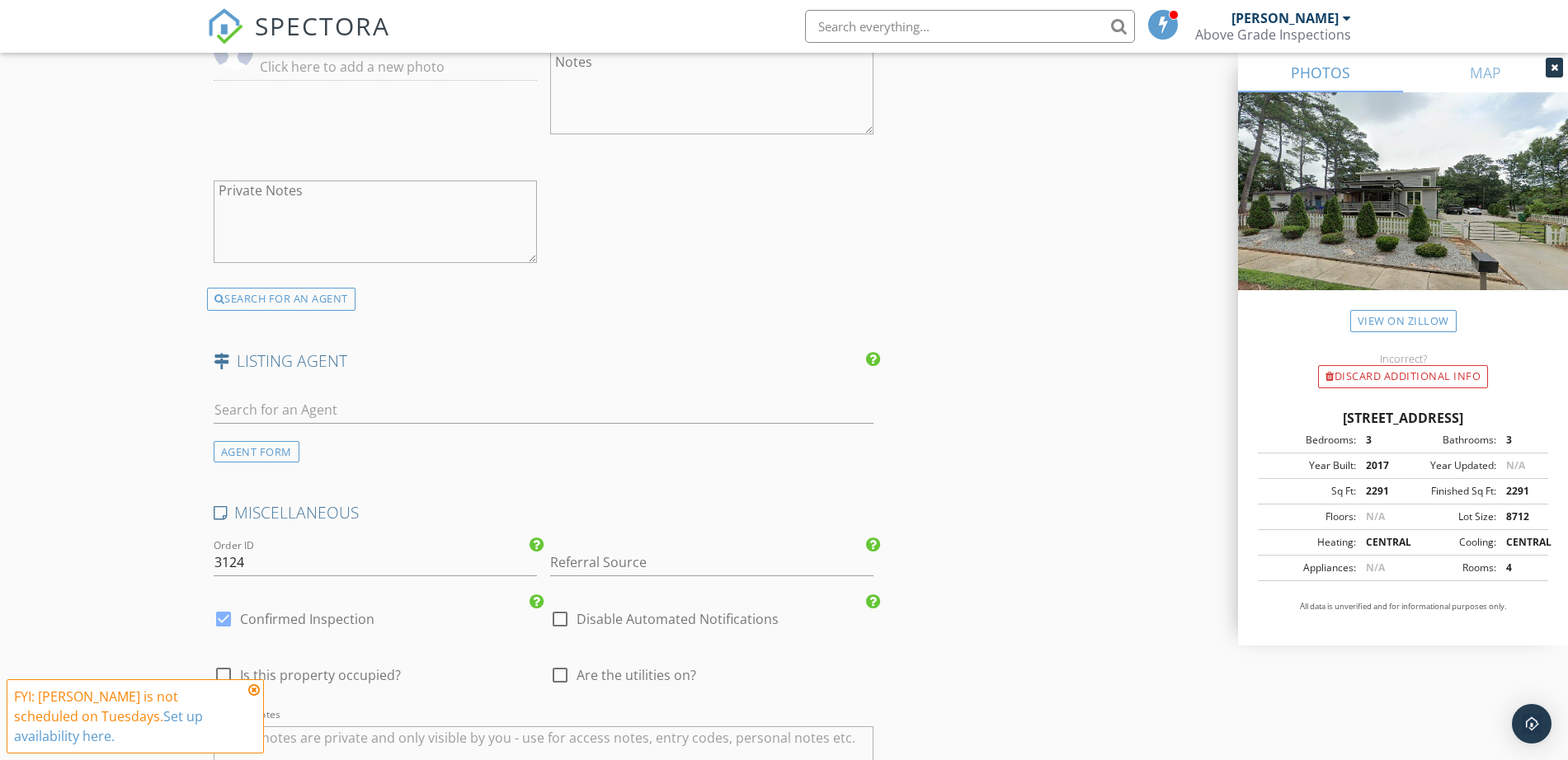
scroll to position [2679, 0]
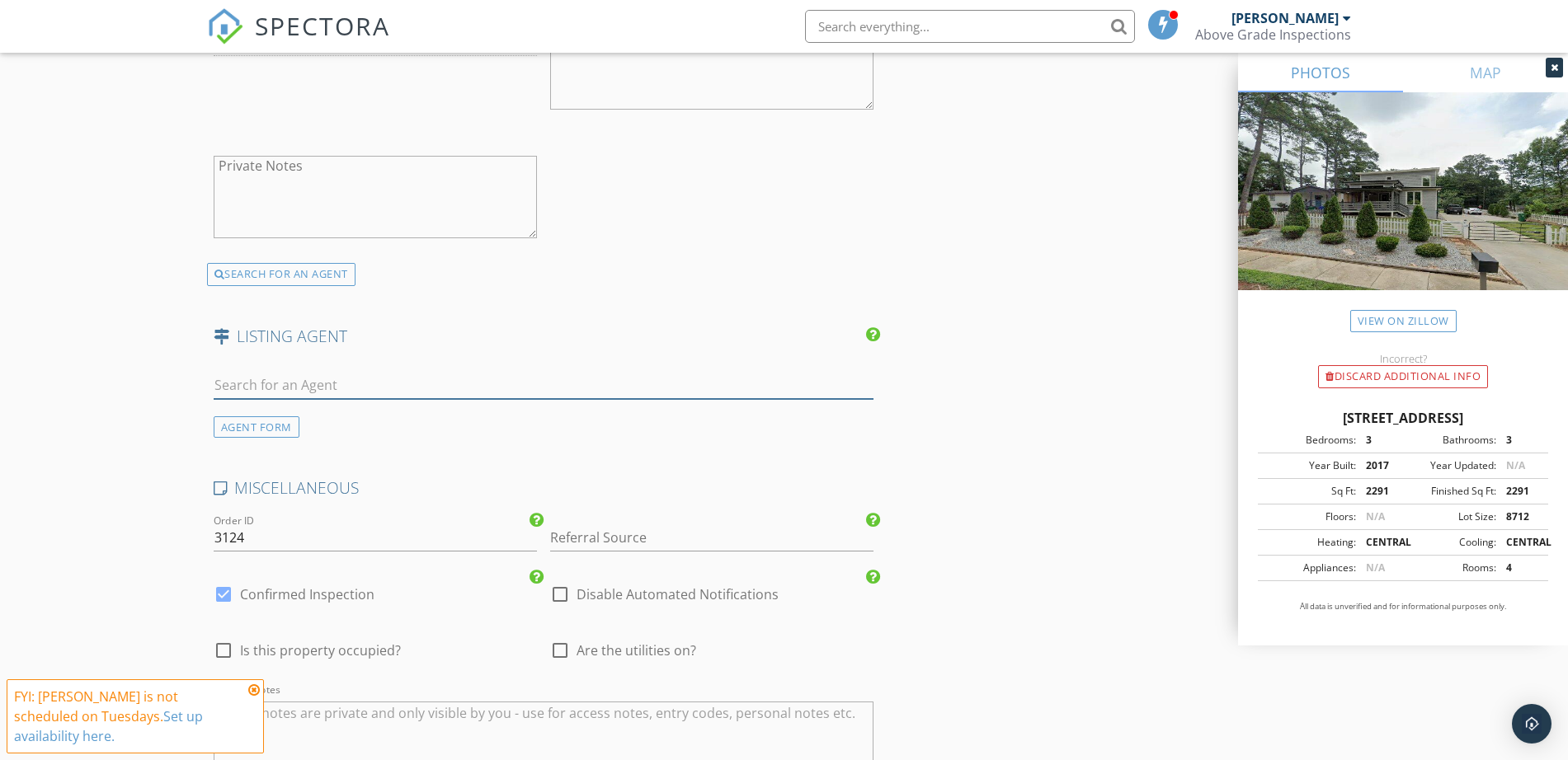
click at [348, 388] on input "text" at bounding box center [544, 385] width 660 height 27
paste input "William Munoz"
type input "William Munoz"
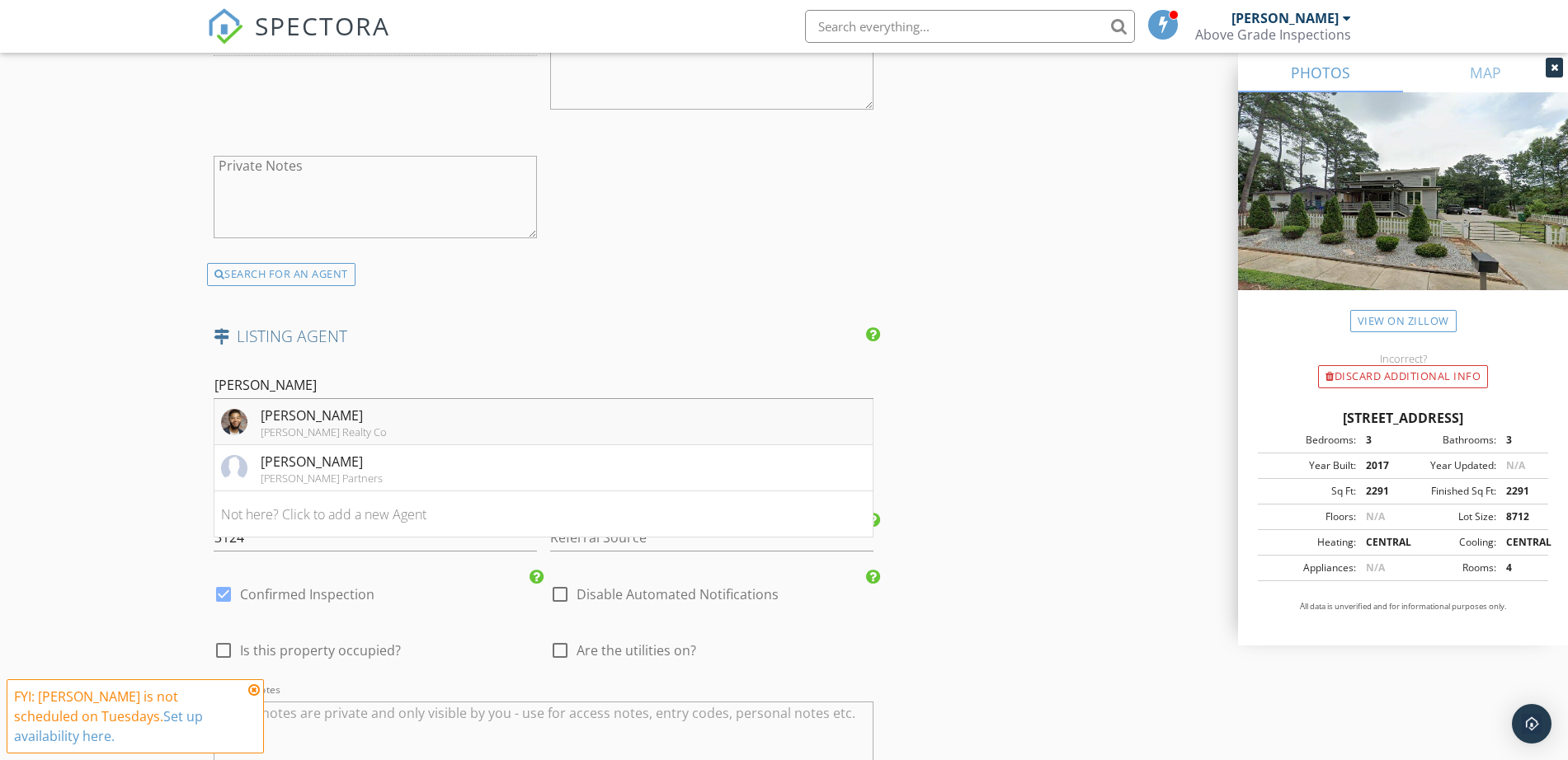
click at [355, 422] on li "William Munoz Watson Realty Co" at bounding box center [544, 421] width 659 height 47
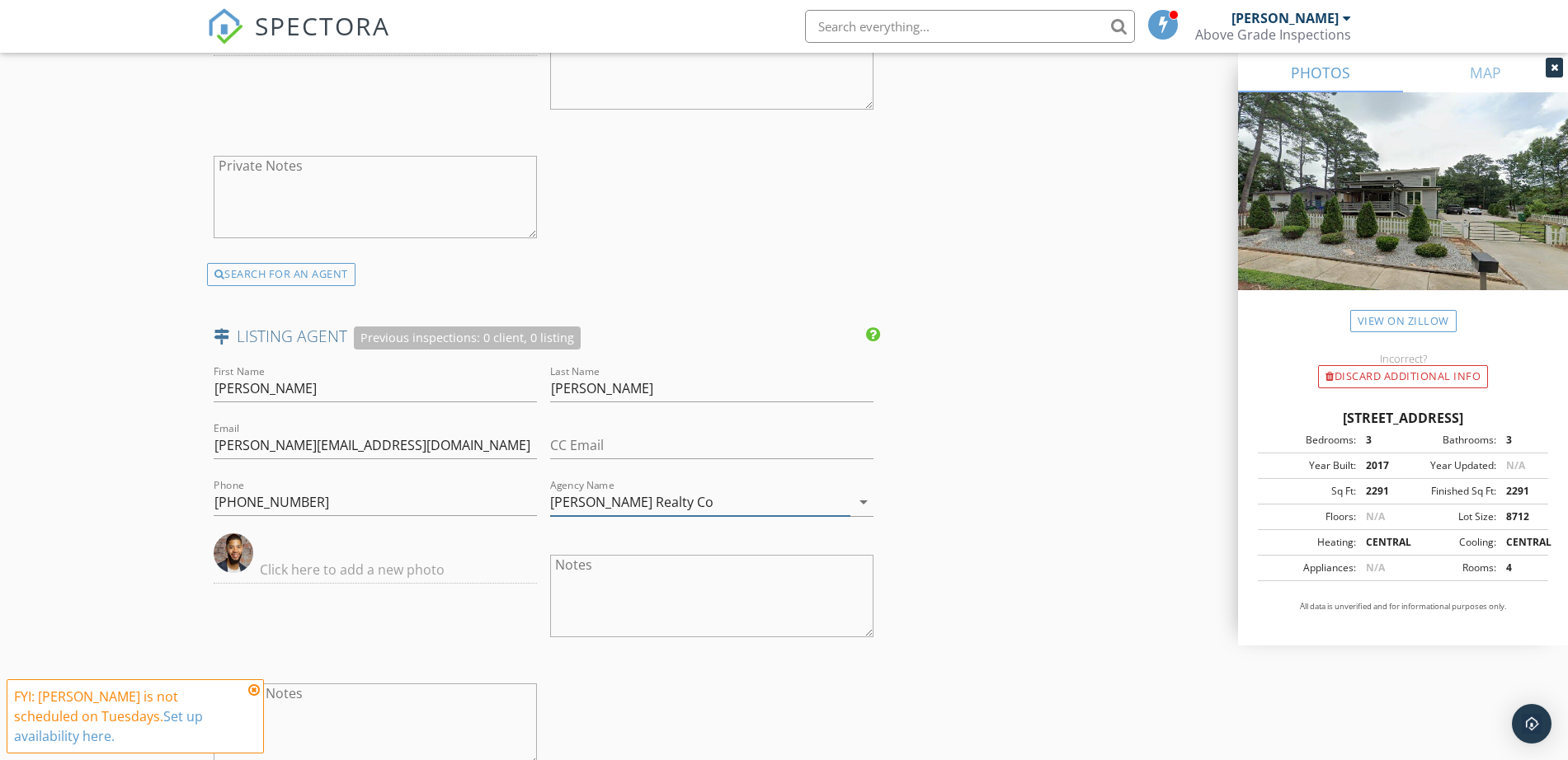
click at [723, 509] on input "Watson Realty Co" at bounding box center [700, 503] width 301 height 27
drag, startPoint x: 723, startPoint y: 509, endPoint x: 567, endPoint y: 509, distance: 156.0
click at [567, 509] on input "Watson Realty Co" at bounding box center [700, 503] width 301 height 27
click at [658, 496] on input "Watson Realty Co" at bounding box center [700, 503] width 301 height 27
drag, startPoint x: 700, startPoint y: 504, endPoint x: 555, endPoint y: 504, distance: 145.0
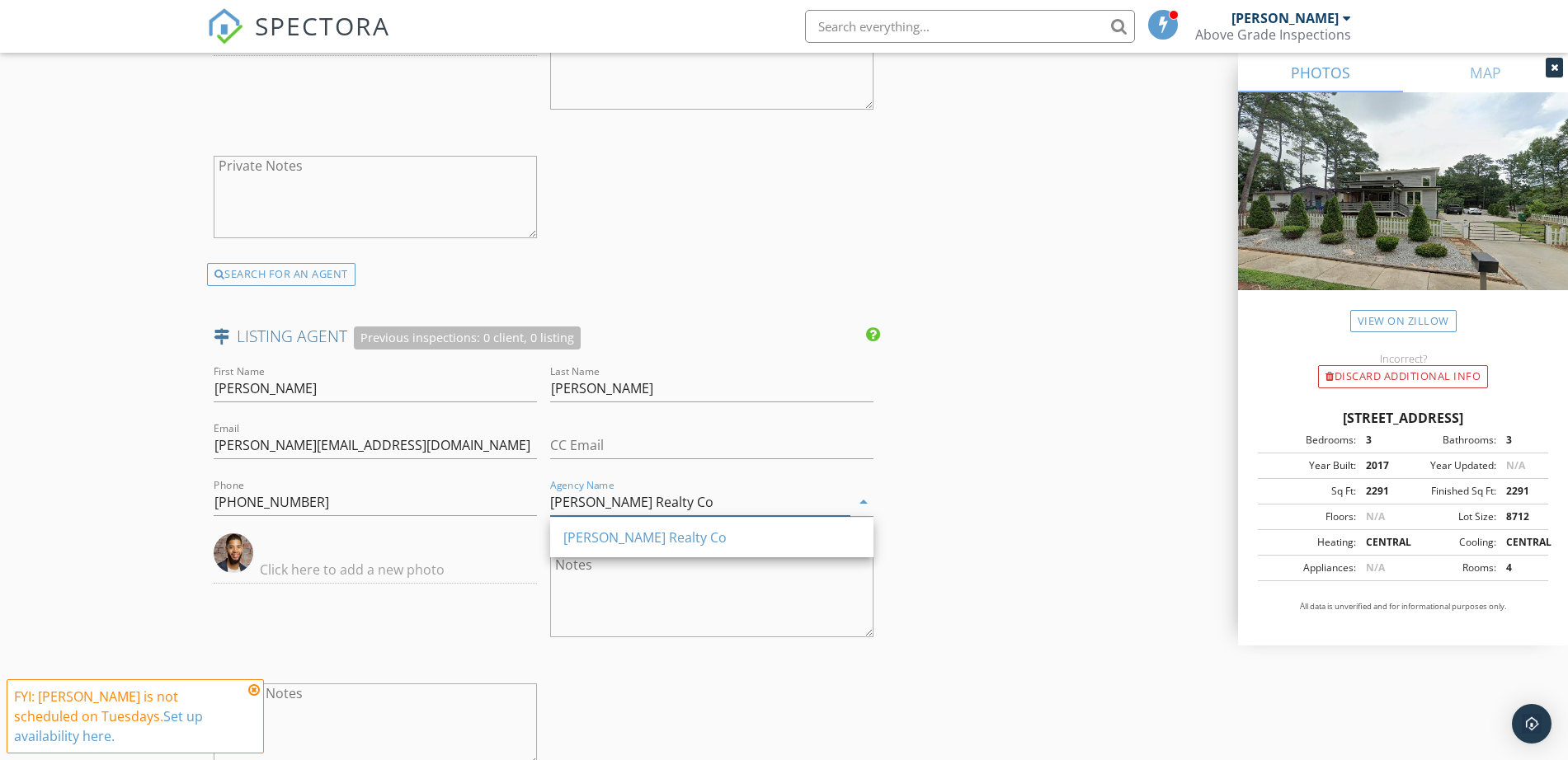
click at [555, 504] on input "Watson Realty Co" at bounding box center [700, 503] width 301 height 27
paste input "ch Realty Co."
type input "Watch Realty Co."
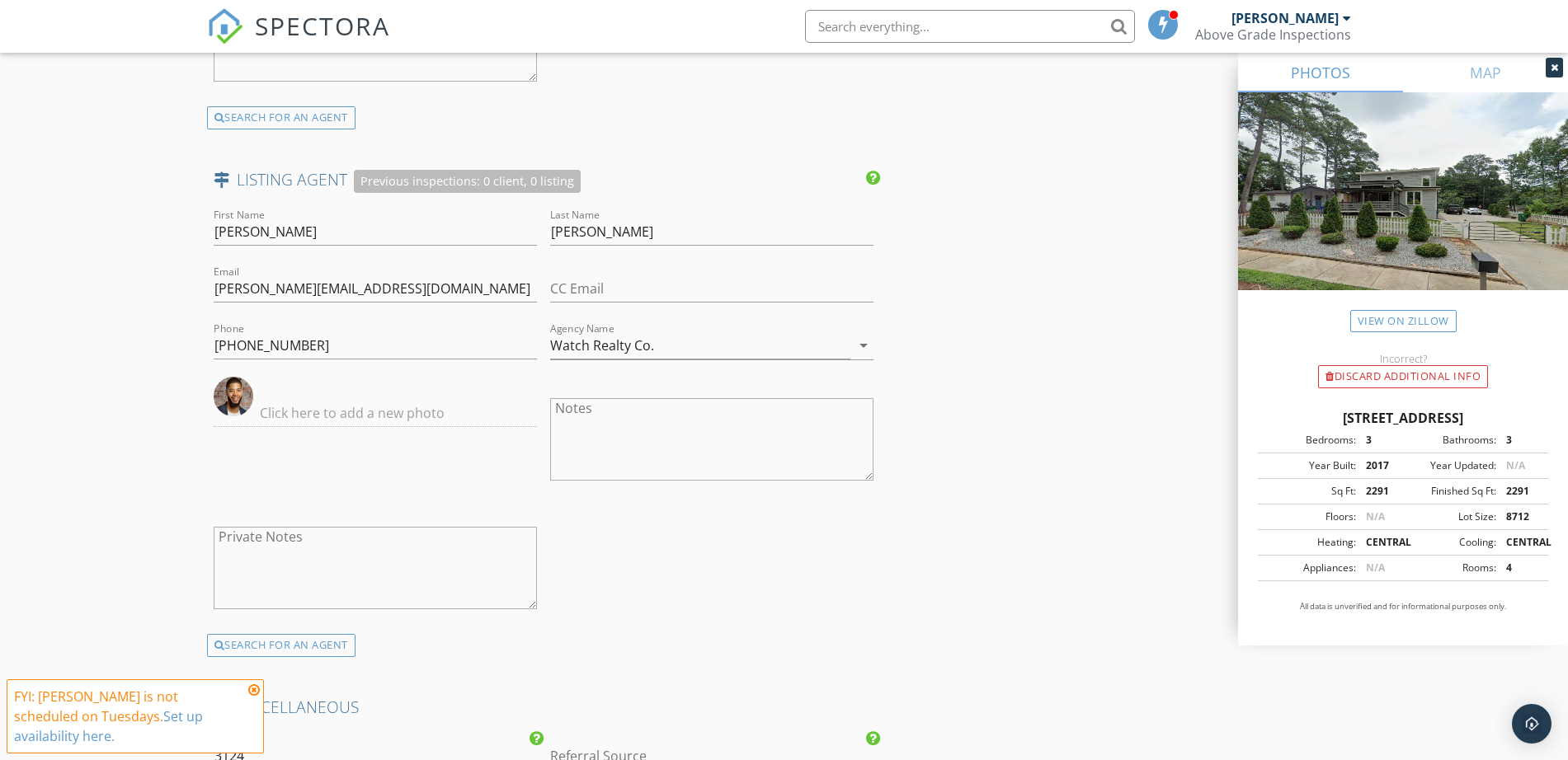
drag, startPoint x: 956, startPoint y: 643, endPoint x: 953, endPoint y: 631, distance: 12.4
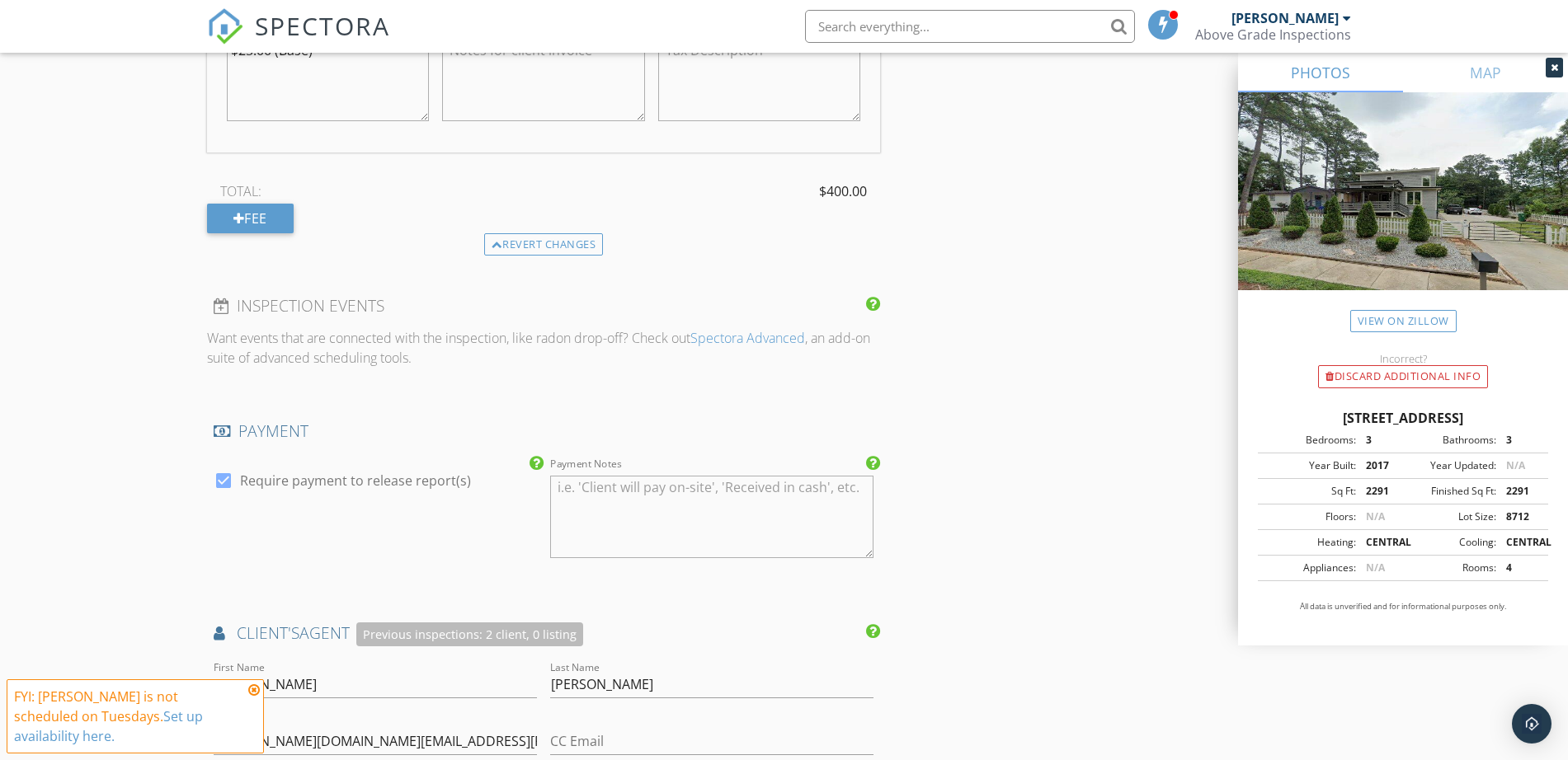
scroll to position [3401, 0]
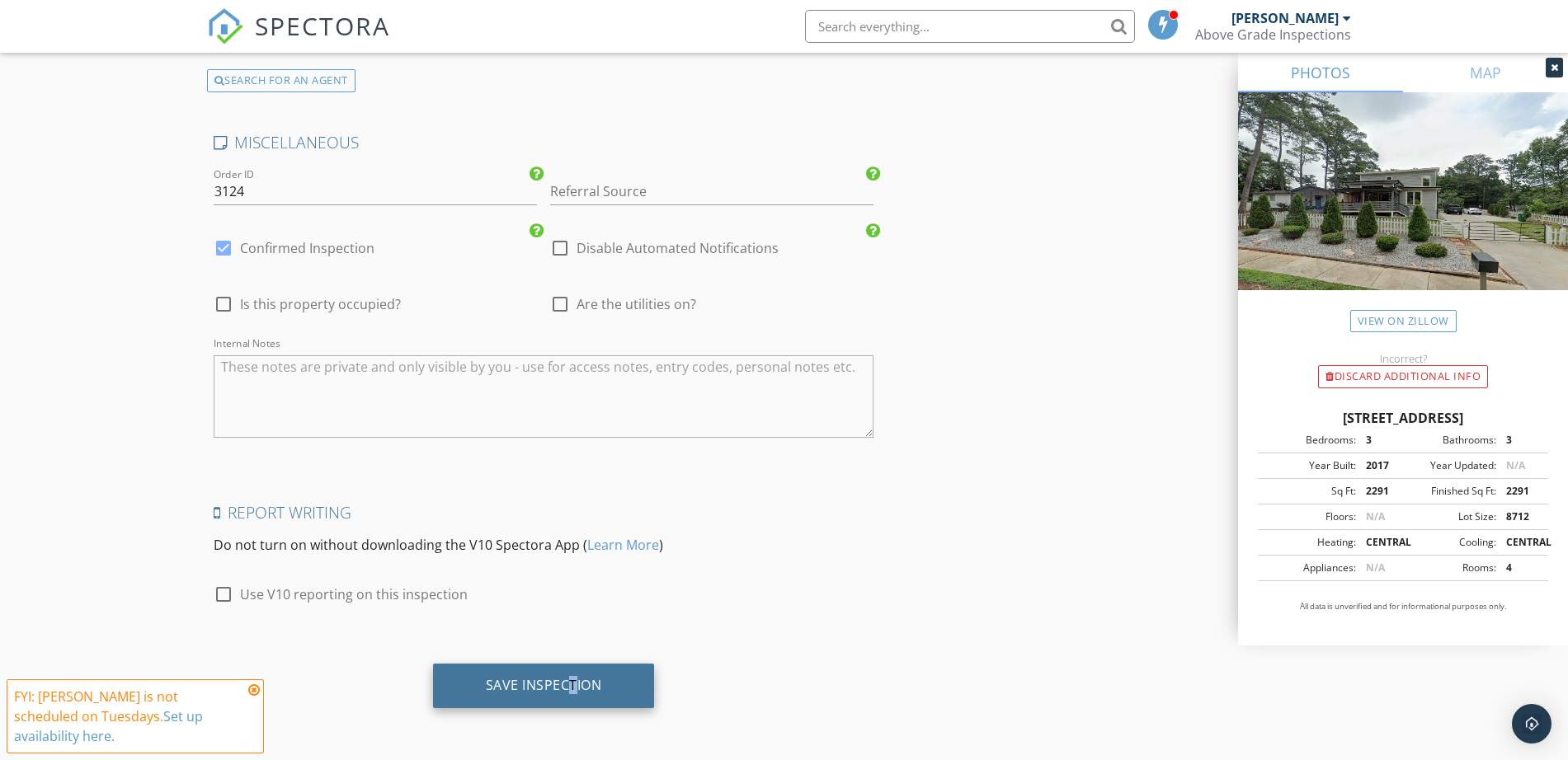
click at [571, 677] on div "Save Inspection" at bounding box center [544, 685] width 116 height 16
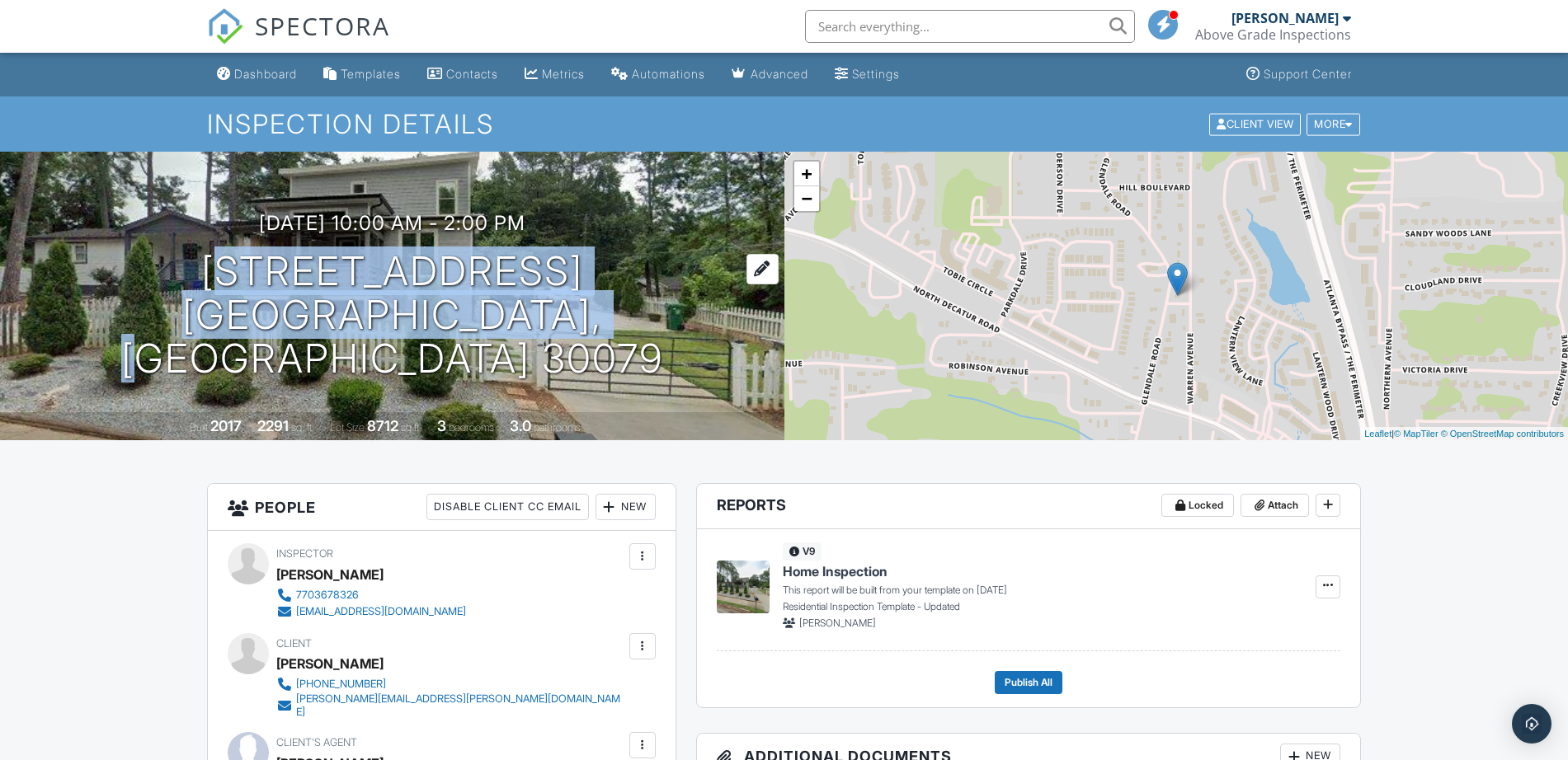
drag, startPoint x: 678, startPoint y: 338, endPoint x: 174, endPoint y: 305, distance: 505.1
click at [174, 305] on div "09/30/2025 10:00 am - 2:00 pm 539 Glendale Rd Scottdale, GA 30079" at bounding box center [392, 295] width 784 height 168
copy h1 "539 Glendale Rd Scottdale, GA 30079"
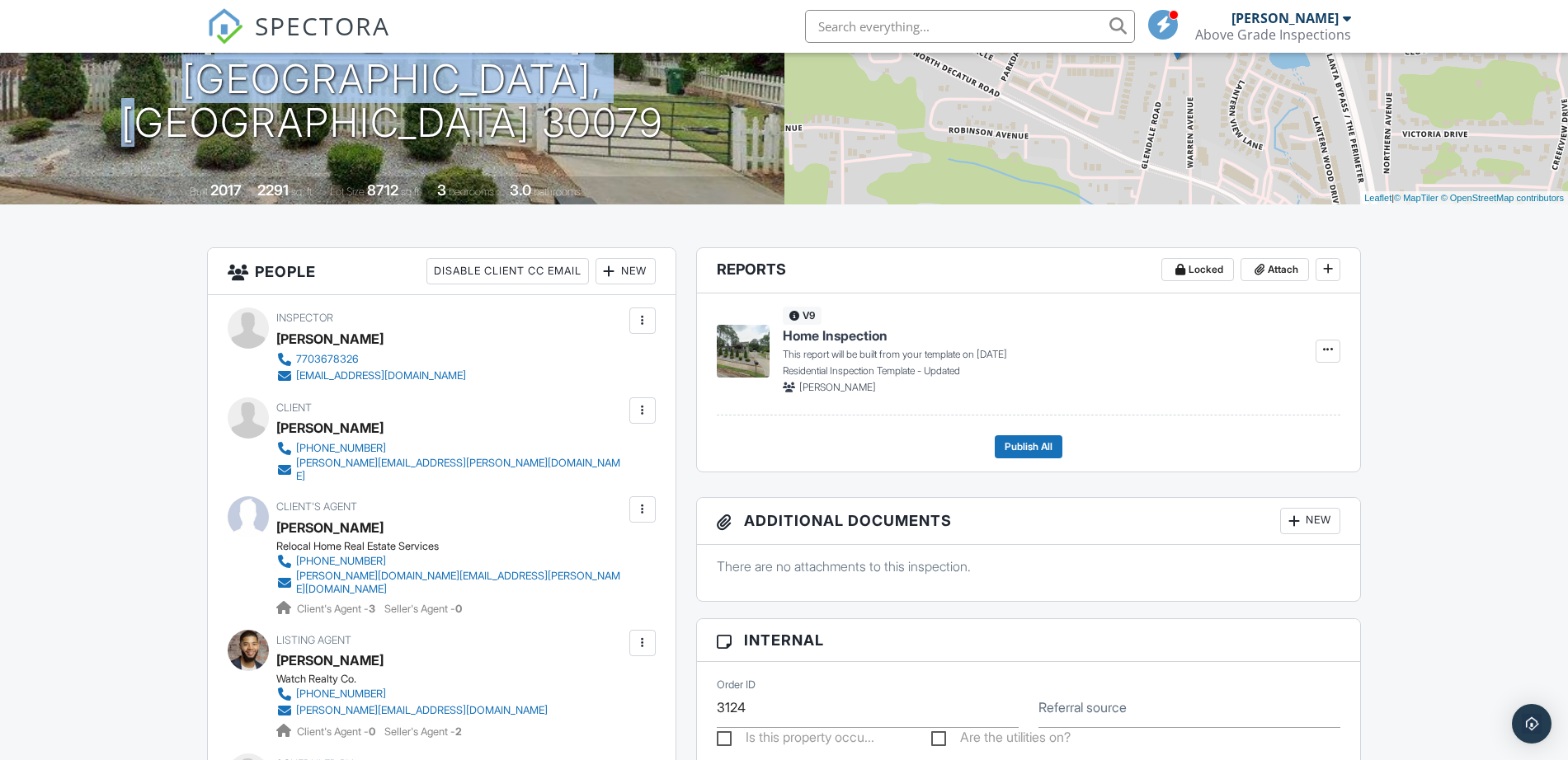
scroll to position [412, 0]
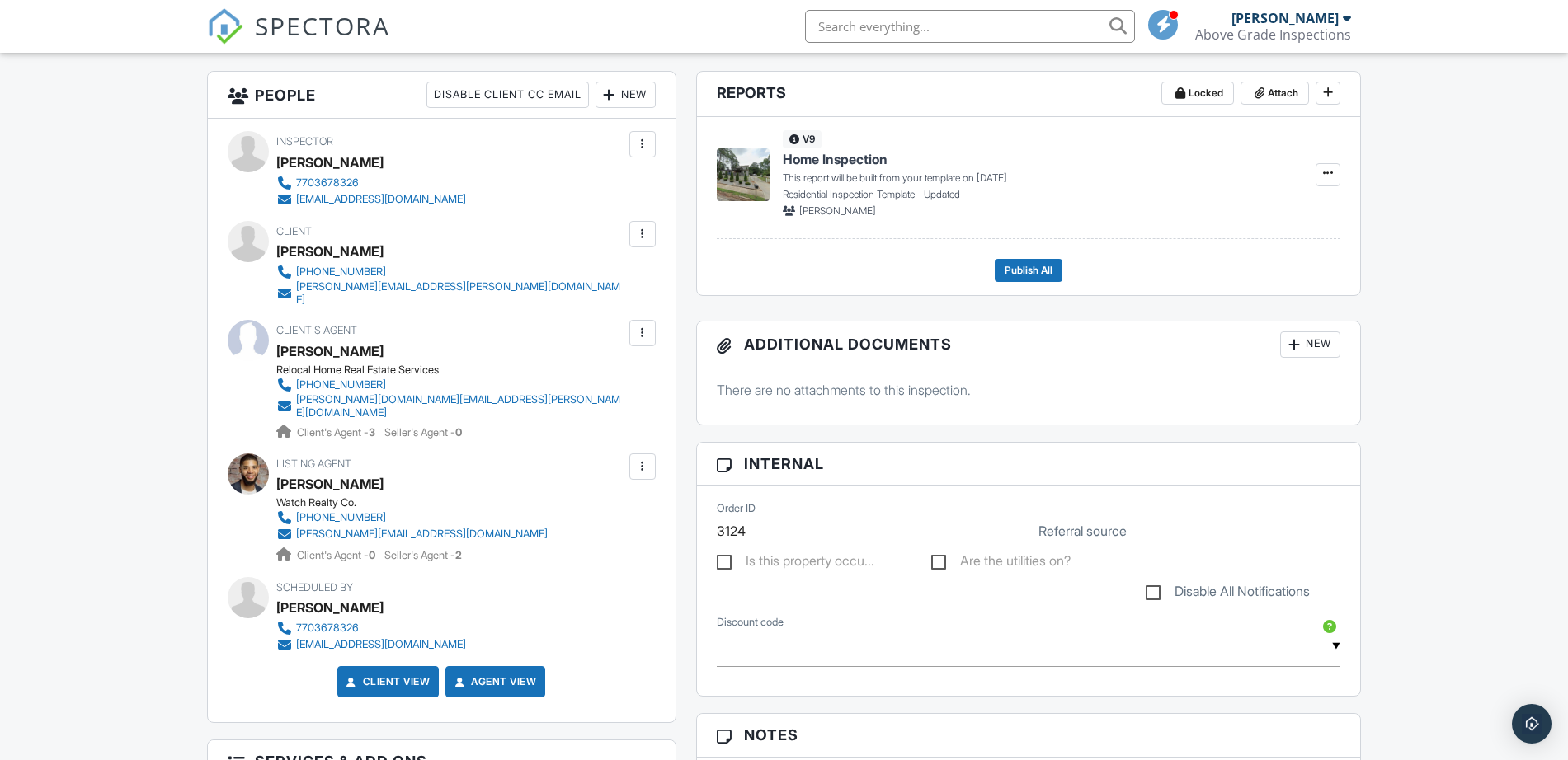
click at [277, 230] on span "Client" at bounding box center [294, 231] width 36 height 13
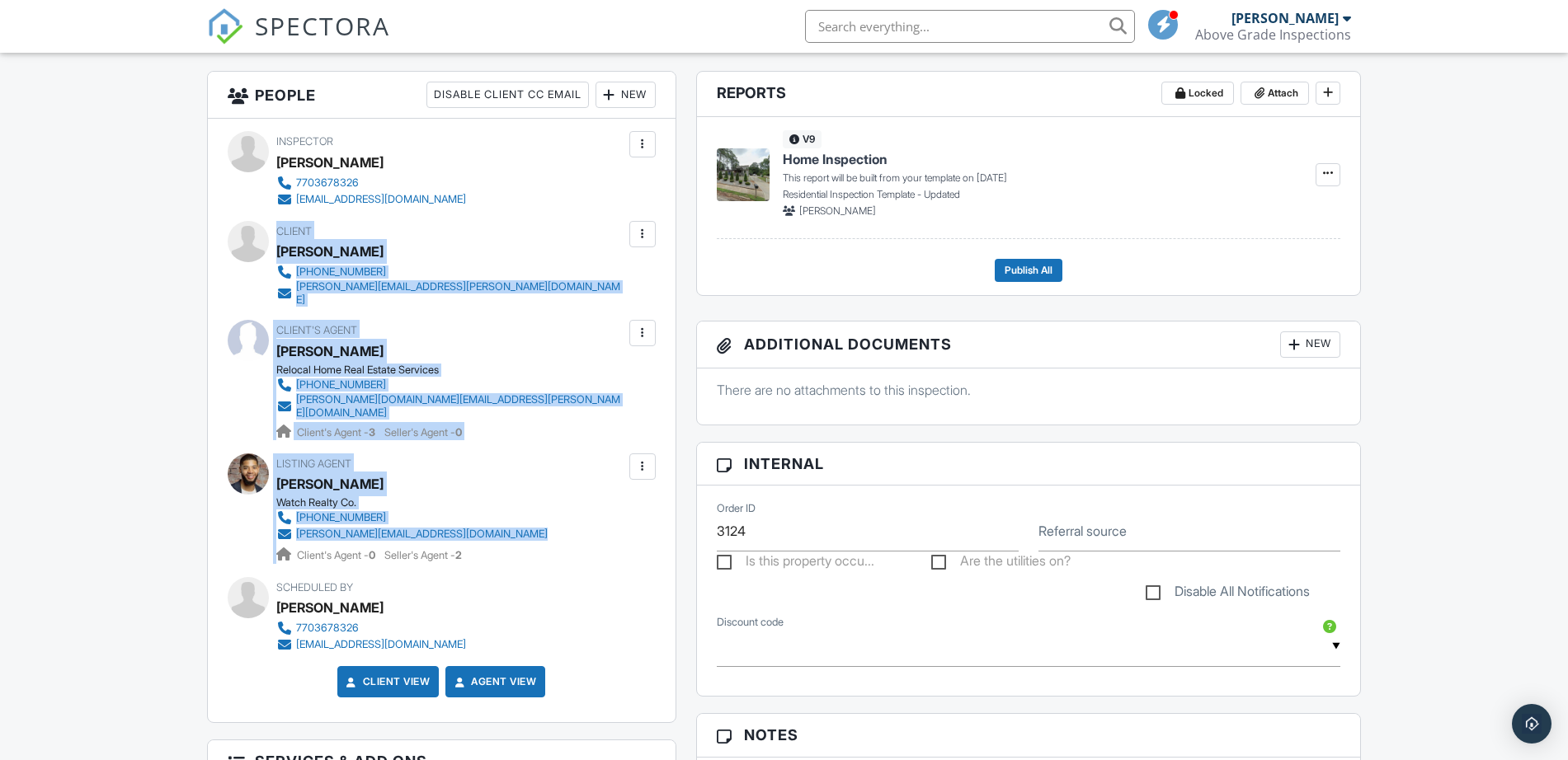
drag, startPoint x: 277, startPoint y: 230, endPoint x: 450, endPoint y: 514, distance: 332.5
click at [450, 514] on div "Inspector Tony Liston 7703678326 abovegradeinspections@gmail.com Make Invisible…" at bounding box center [441, 420] width 467 height 603
copy div "Client Adam Kovel 201-874-5977 adam.kovel@gmail.com Edit Resend Confirmation Em…"
click at [357, 14] on span "SPECTORA" at bounding box center [323, 25] width 135 height 35
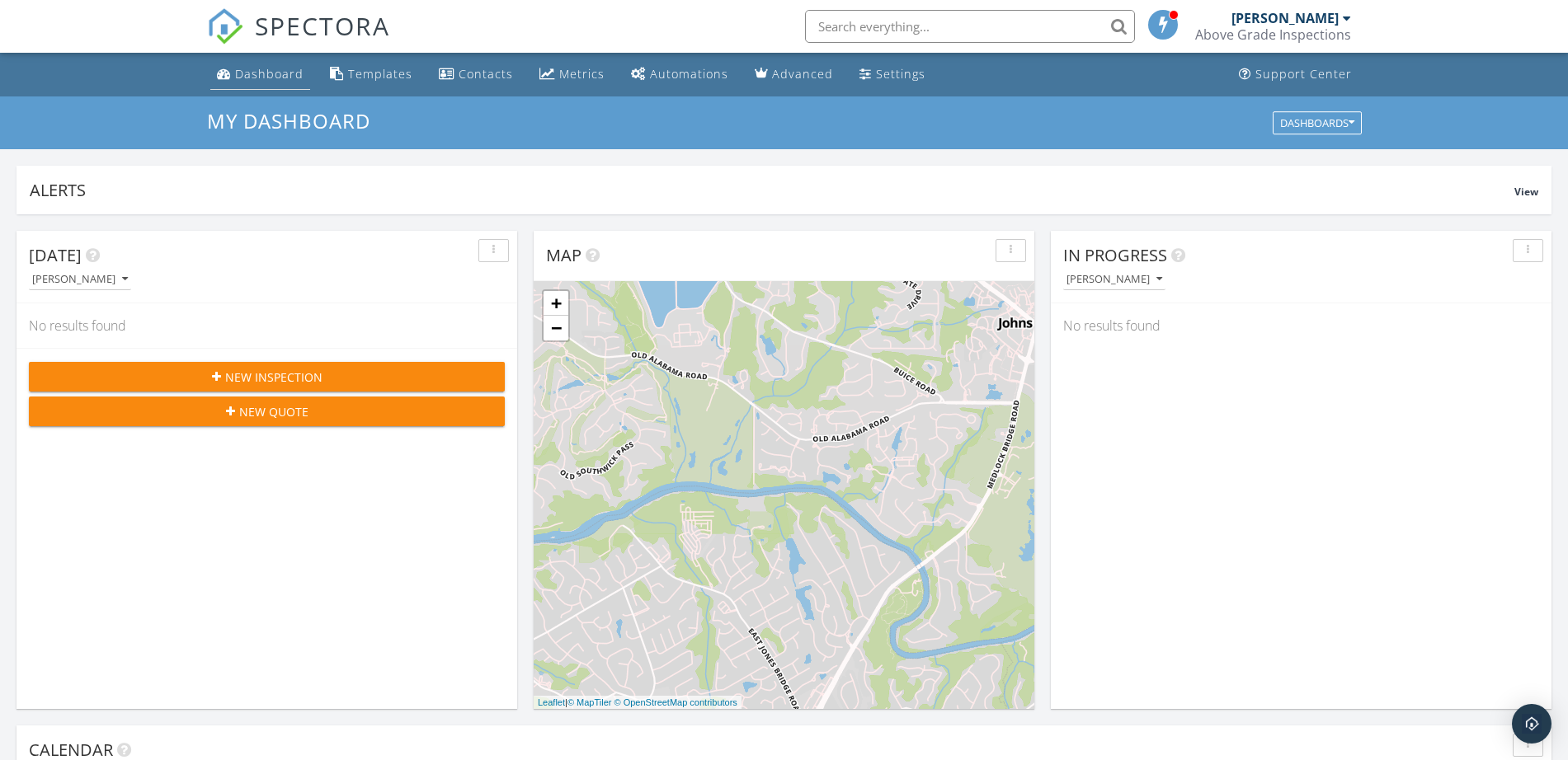
click at [278, 91] on li "Dashboard" at bounding box center [260, 74] width 107 height 44
click at [224, 63] on link "Dashboard" at bounding box center [260, 74] width 100 height 30
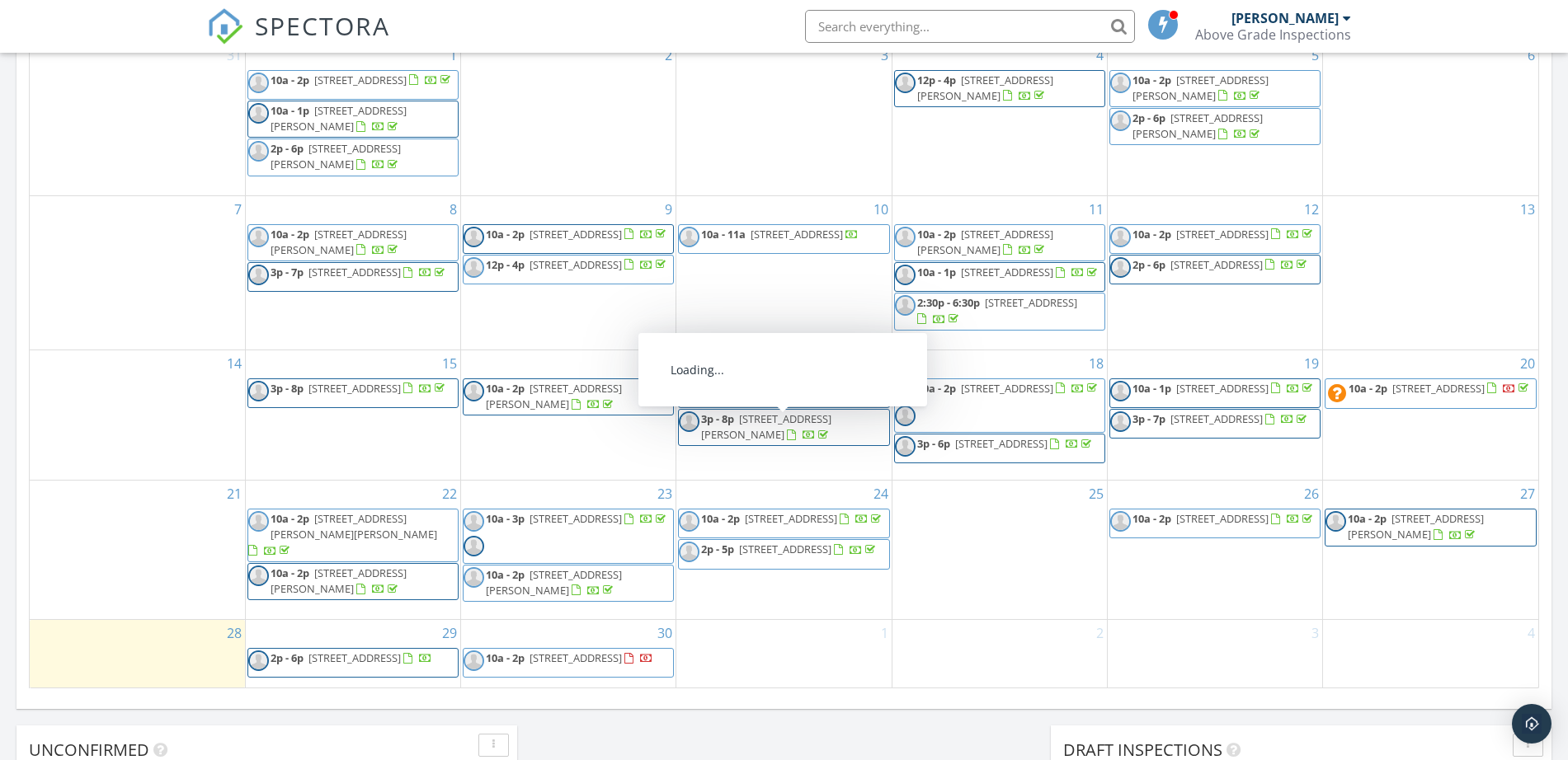
scroll to position [928, 0]
